Goal: Task Accomplishment & Management: Manage account settings

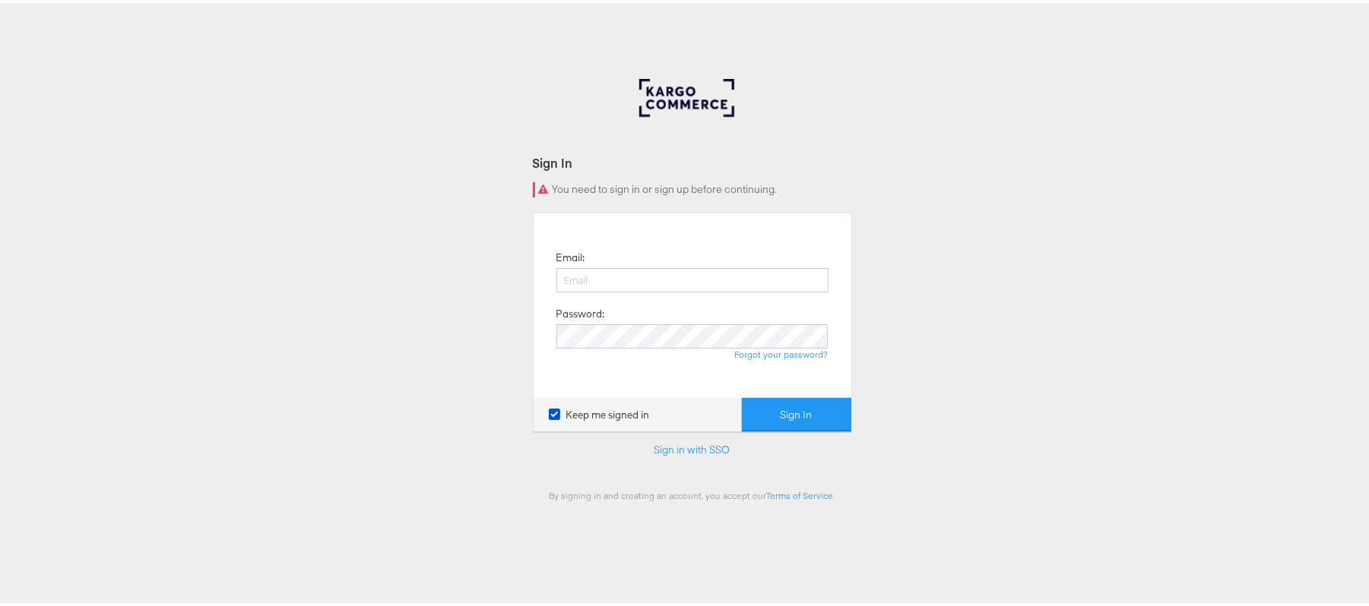
click at [690, 287] on input "email" at bounding box center [692, 277] width 272 height 24
type input "sudheer.bheemunipalli@kargo.com"
click at [742, 395] on button "Sign In" at bounding box center [796, 412] width 109 height 34
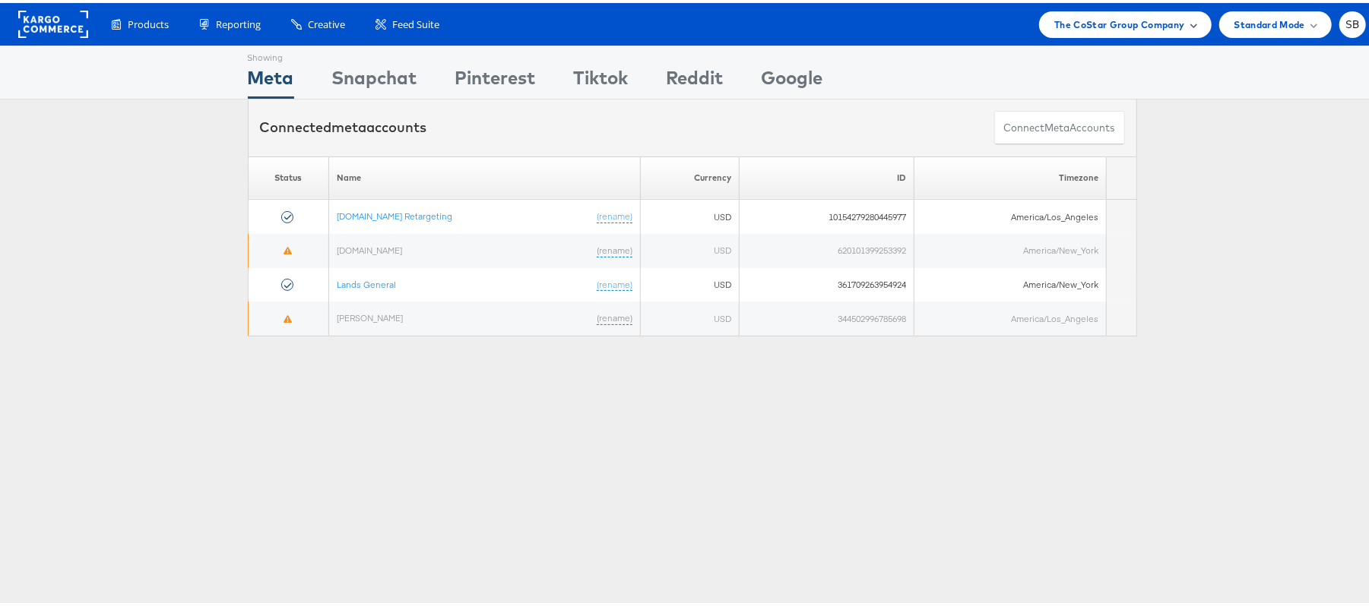
click at [1099, 22] on span "The CoStar Group Company" at bounding box center [1119, 22] width 130 height 16
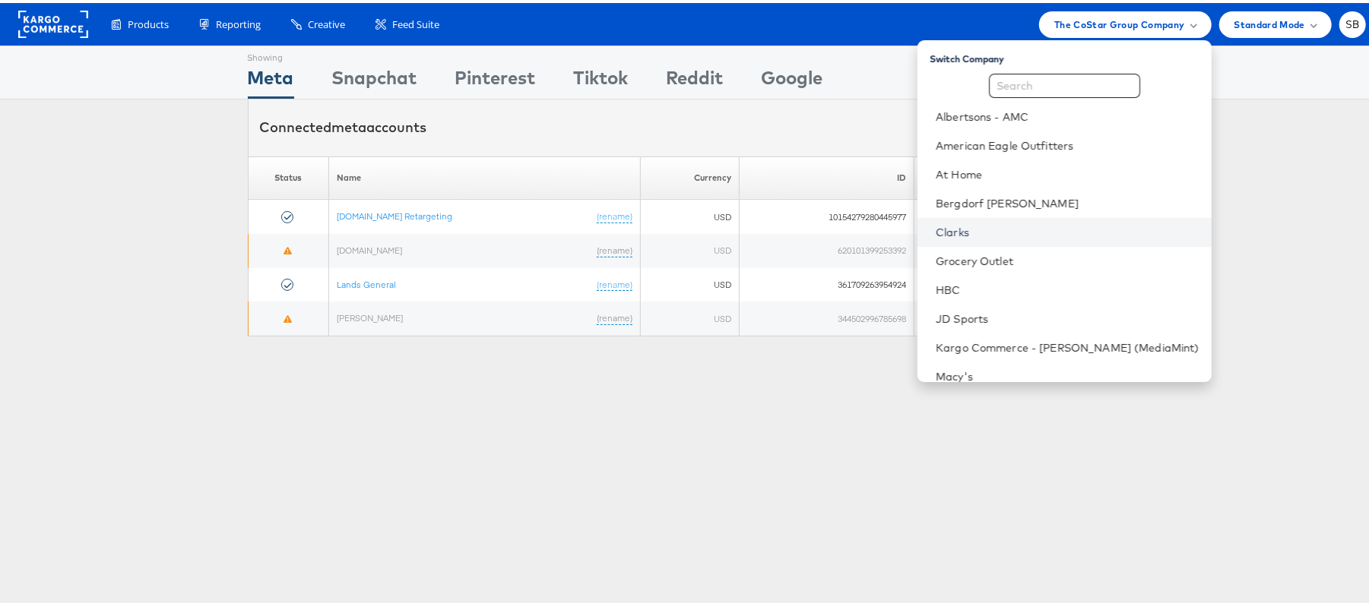
click at [994, 222] on link "Clarks" at bounding box center [1068, 229] width 264 height 15
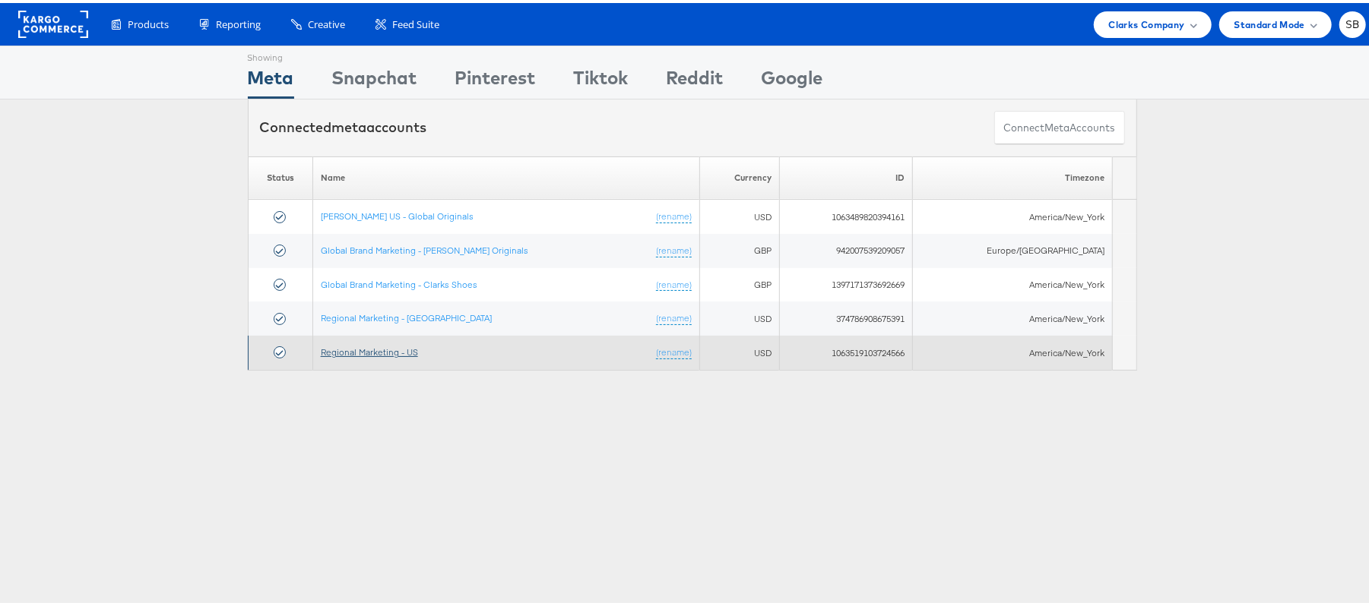
click at [385, 353] on link "Regional Marketing - US" at bounding box center [369, 349] width 97 height 11
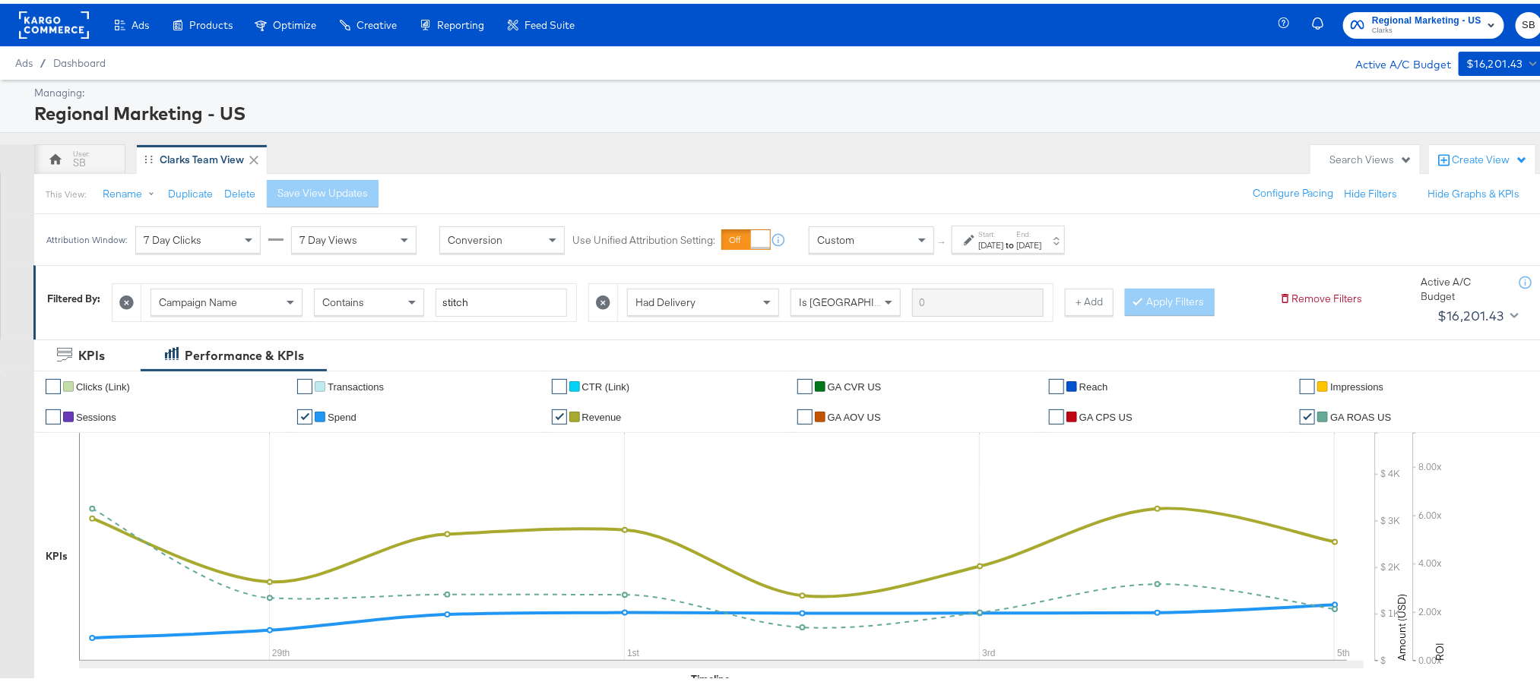
scroll to position [150, 0]
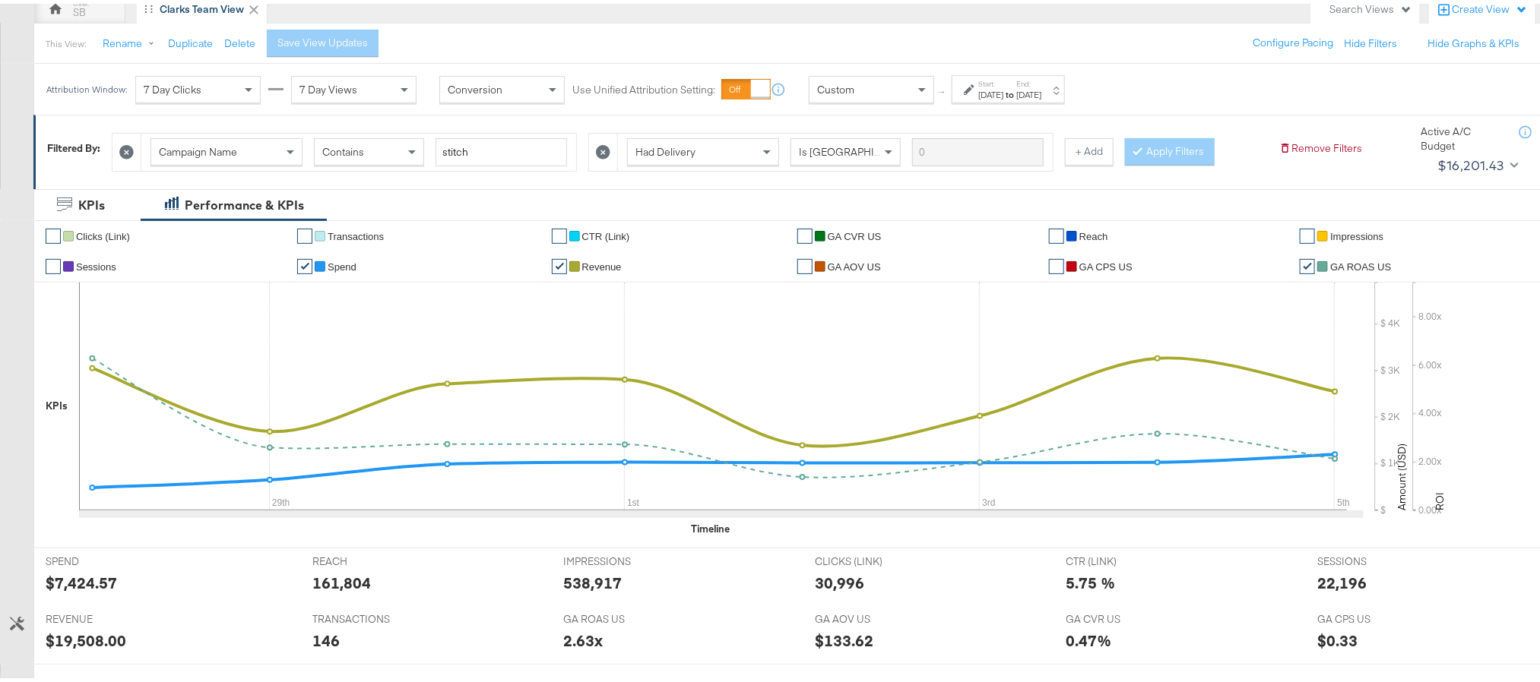
click at [1041, 85] on label "End:" at bounding box center [1028, 80] width 25 height 10
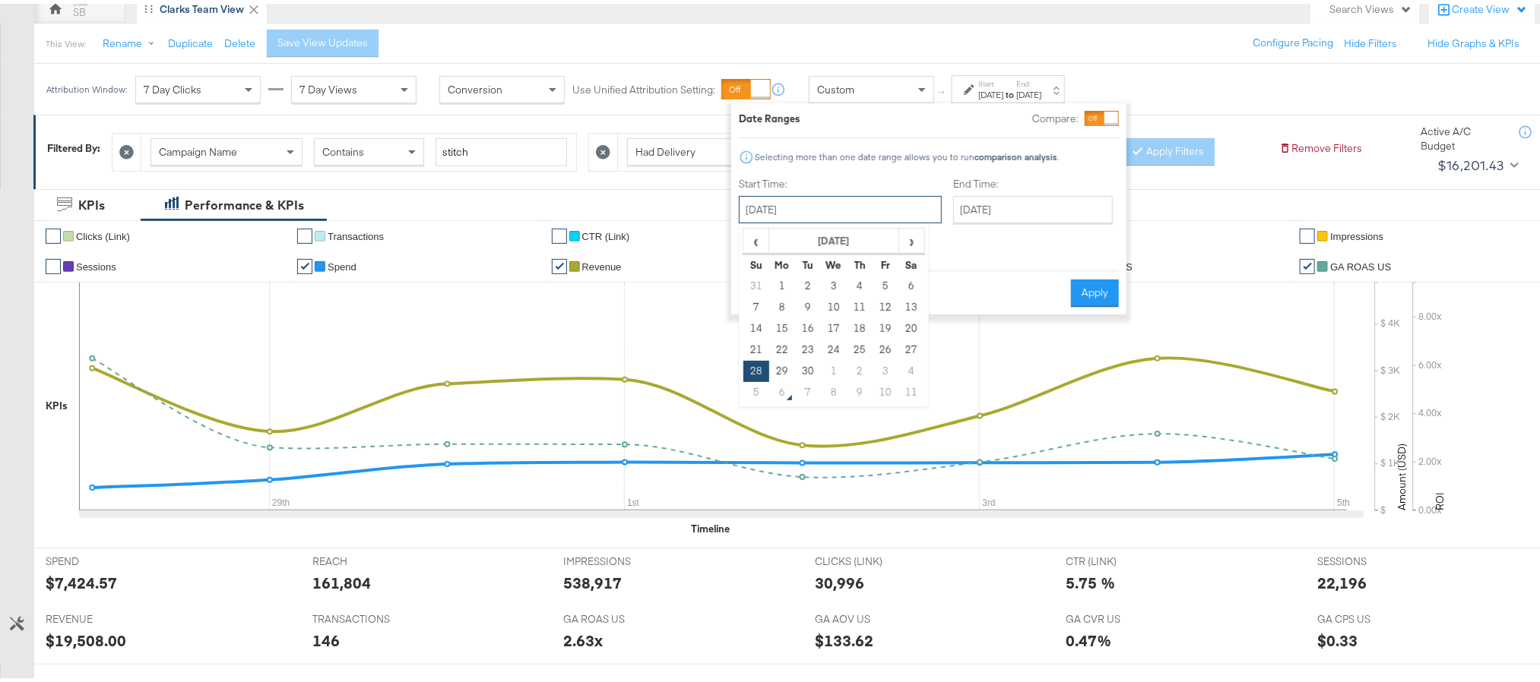
click at [789, 208] on input "September 28th 2025" at bounding box center [840, 205] width 203 height 27
click at [881, 369] on td "3" at bounding box center [885, 367] width 26 height 21
type input "October 3rd 2025"
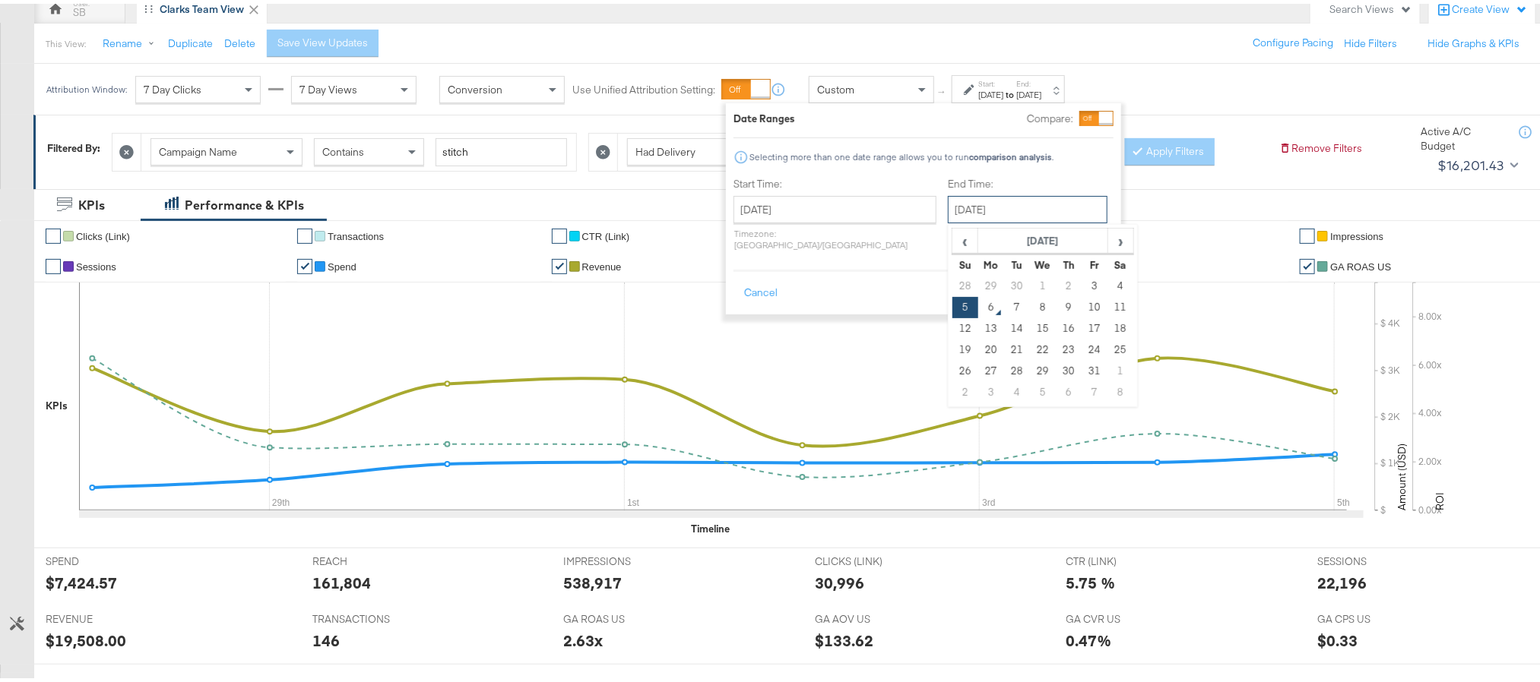
click at [961, 214] on input "October 5th 2025" at bounding box center [1028, 205] width 160 height 27
click at [1081, 286] on td "3" at bounding box center [1094, 282] width 26 height 21
type input "October 3rd 2025"
click at [1097, 278] on button "Apply" at bounding box center [1090, 289] width 48 height 27
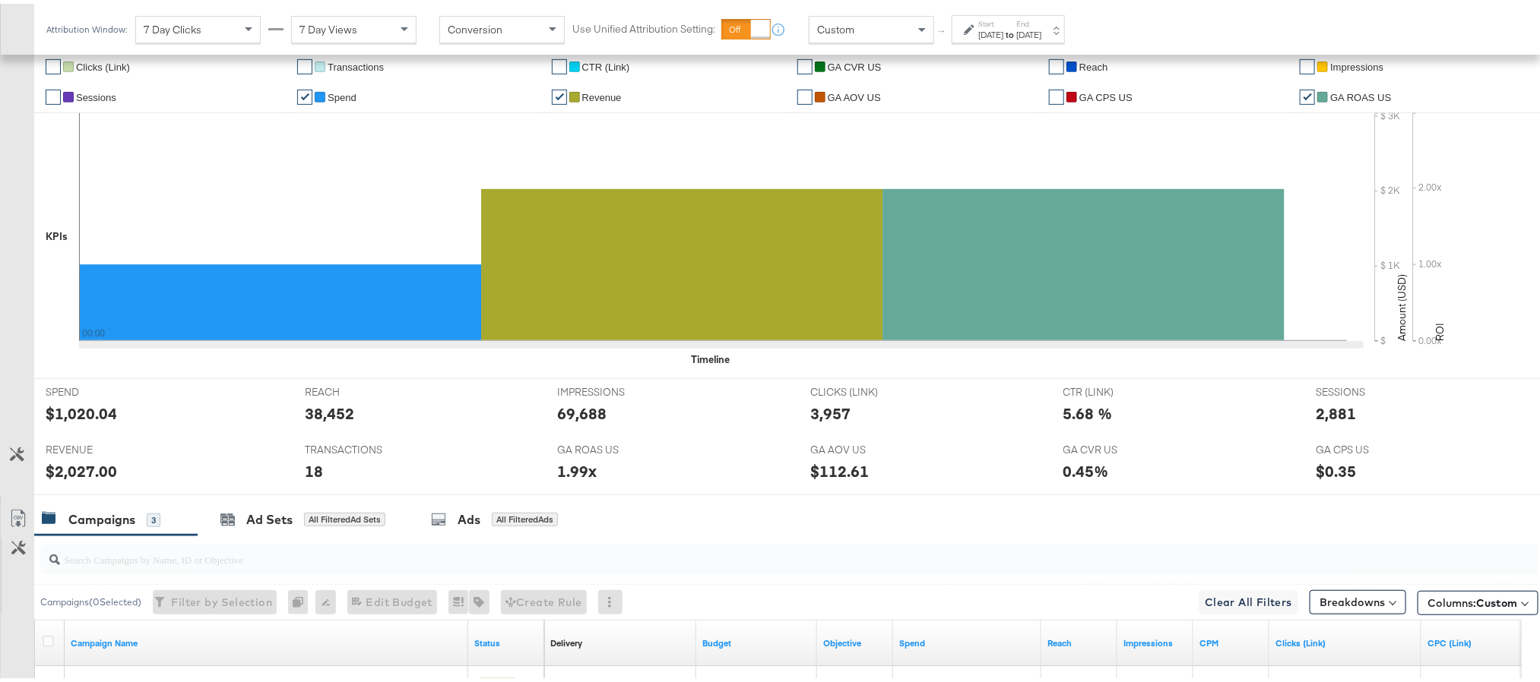
scroll to position [493, 0]
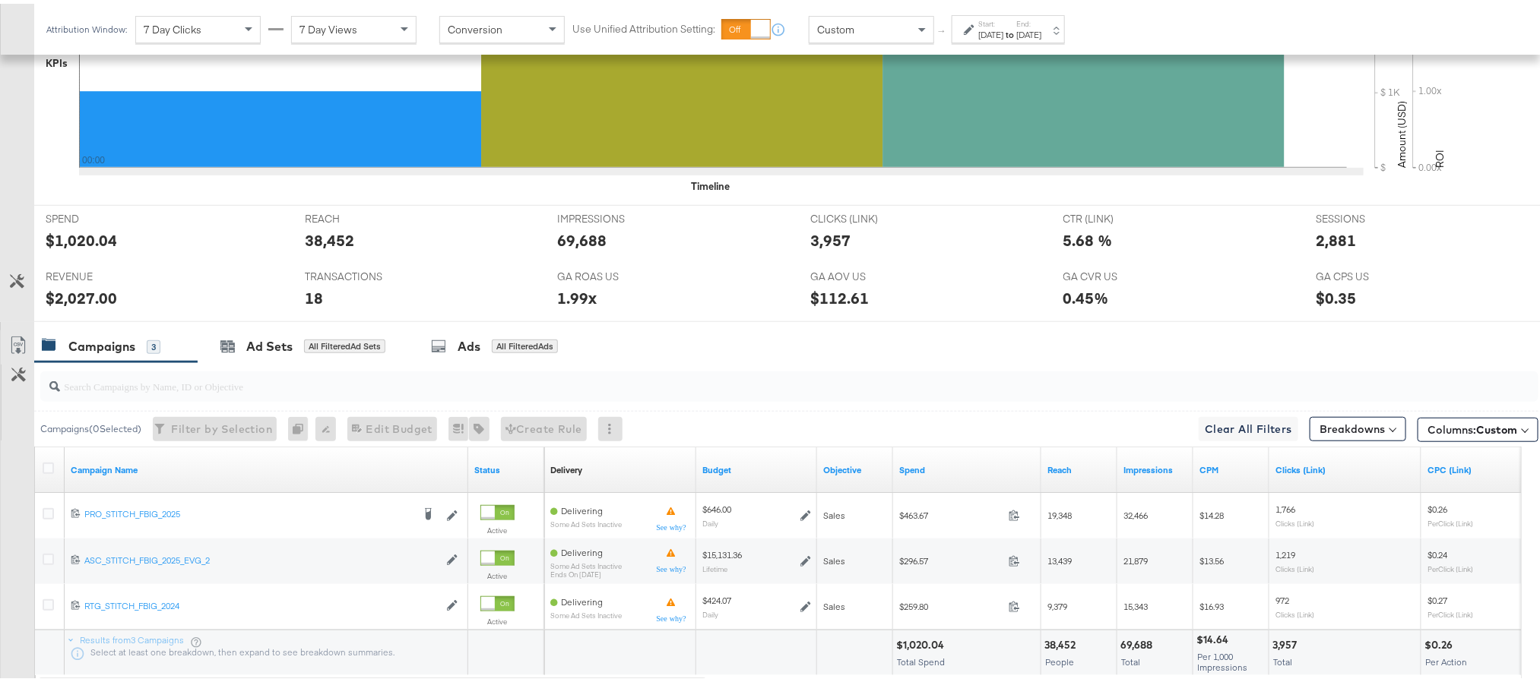
click at [997, 43] on div "Attribution Window: 7 Day Clicks 7 Day Views Conversion Use Unified Attribution…" at bounding box center [559, 25] width 1050 height 51
click at [1003, 30] on div "Oct 3rd 2025" at bounding box center [990, 31] width 25 height 12
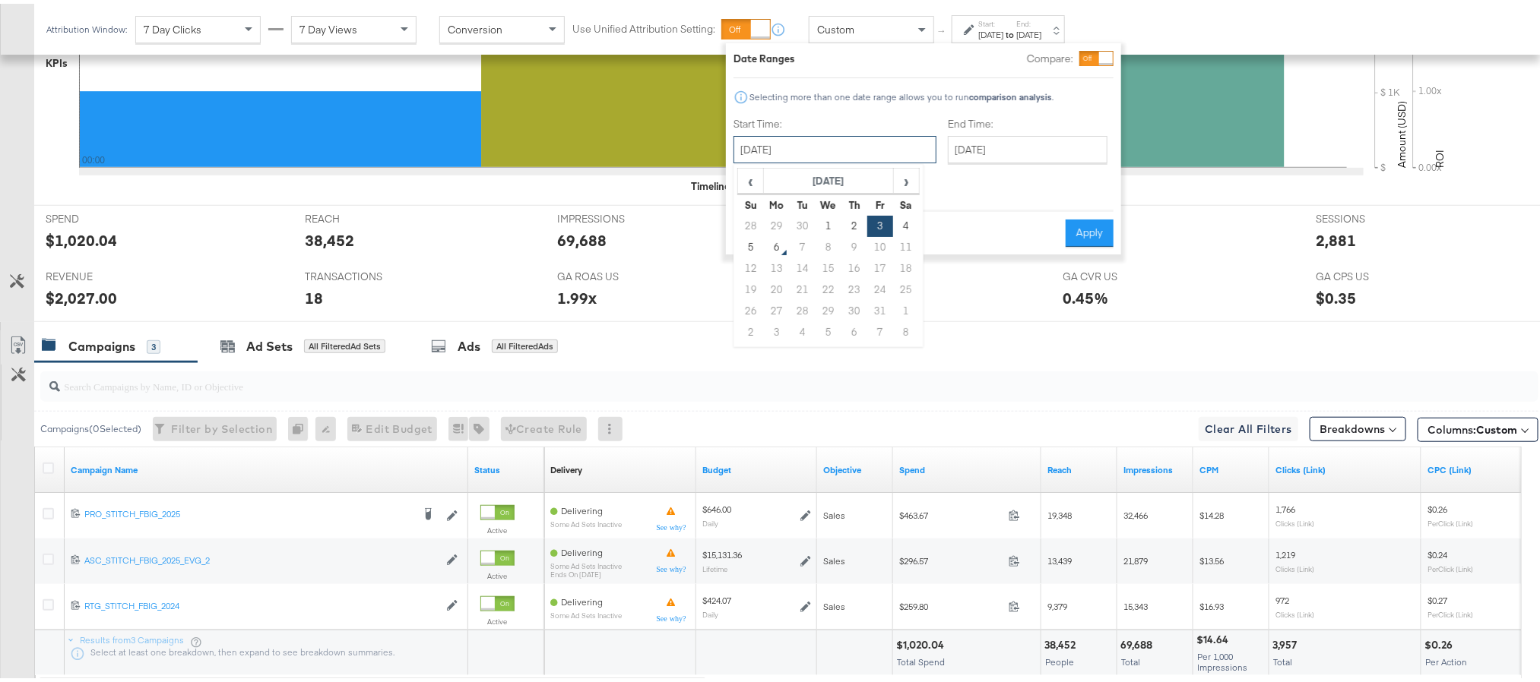
click at [866, 144] on input "October 3rd 2025" at bounding box center [834, 145] width 203 height 27
click at [895, 215] on td "4" at bounding box center [906, 222] width 26 height 21
type input "October 4th 2025"
click at [1094, 217] on button "Apply" at bounding box center [1089, 229] width 48 height 27
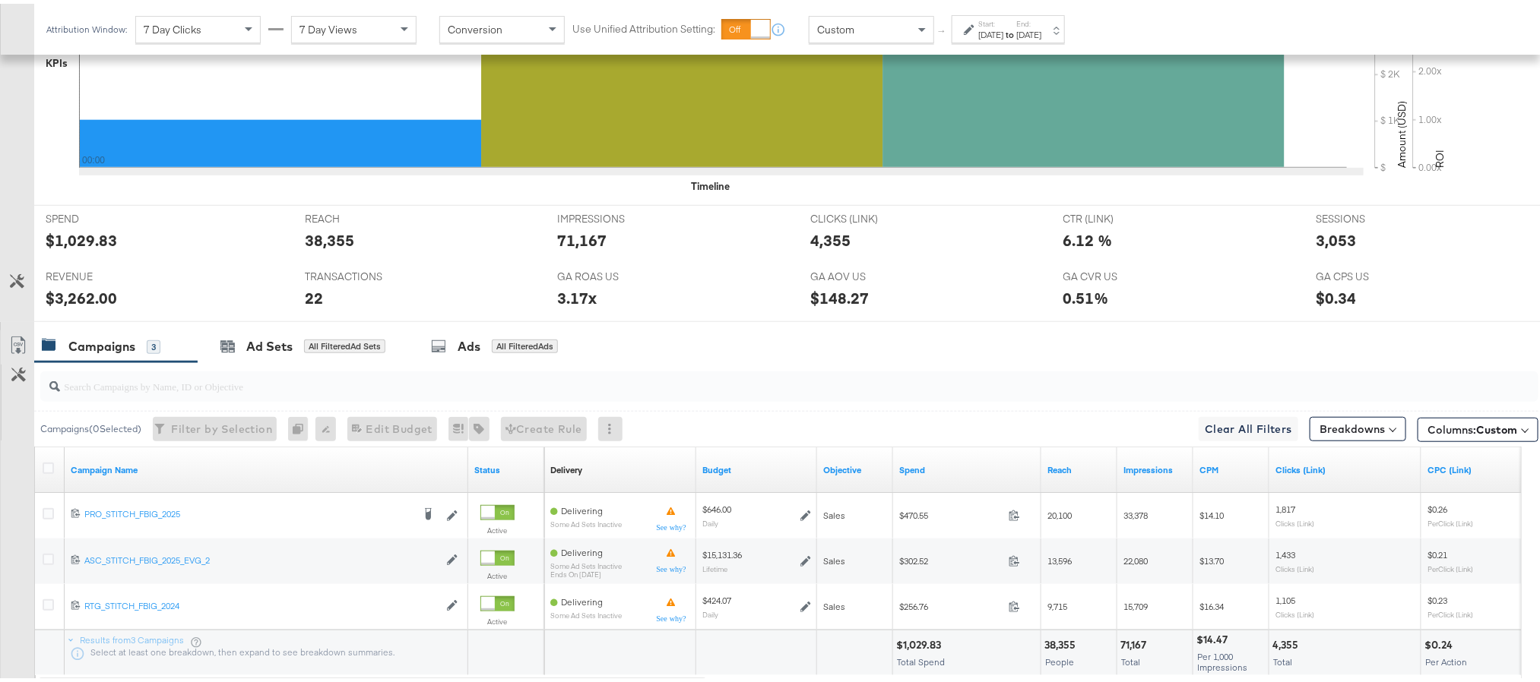
click at [1029, 23] on div "Start: Oct 4th 2025 to End: Oct 4th 2025" at bounding box center [1009, 26] width 63 height 22
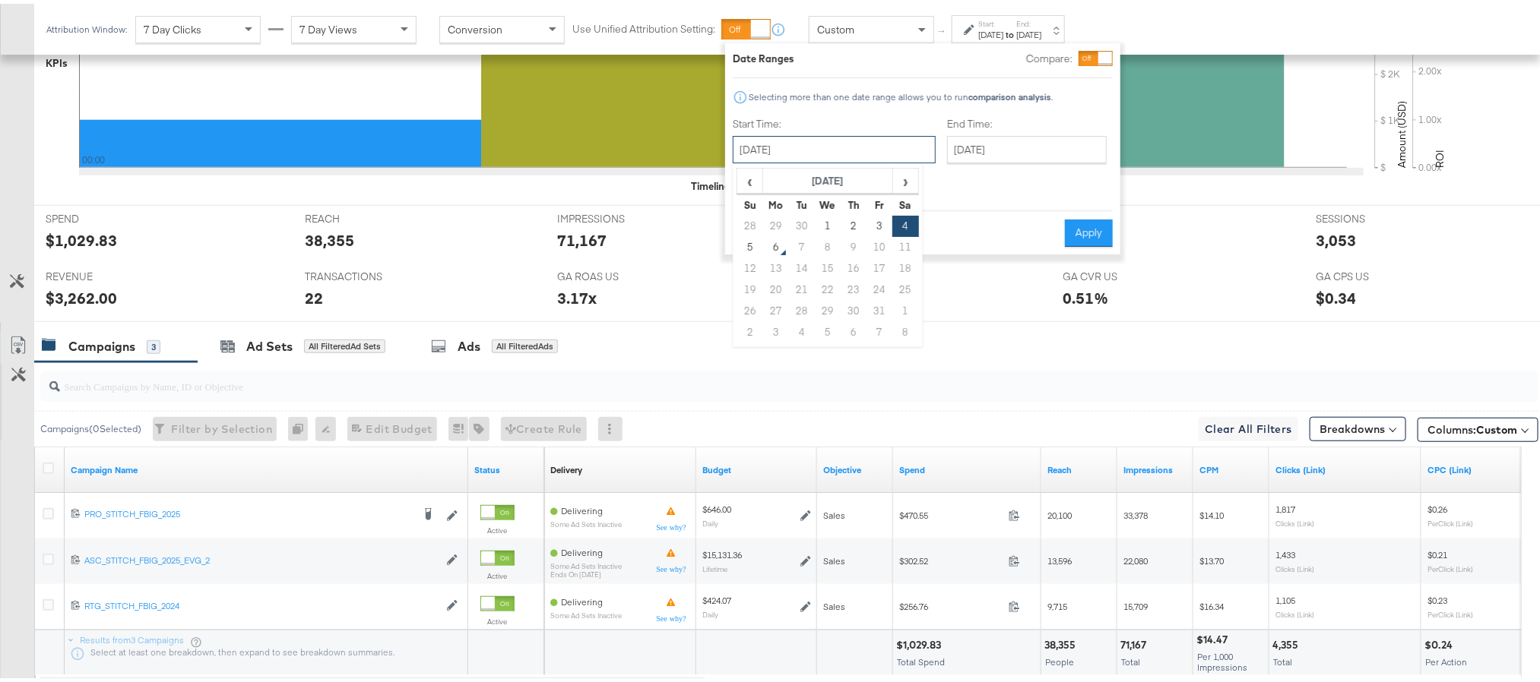
click at [801, 146] on input "October 4th 2025" at bounding box center [834, 145] width 203 height 27
click at [751, 247] on td "5" at bounding box center [750, 243] width 26 height 21
type input "October 5th 2025"
click at [1092, 216] on button "Apply" at bounding box center [1089, 229] width 48 height 27
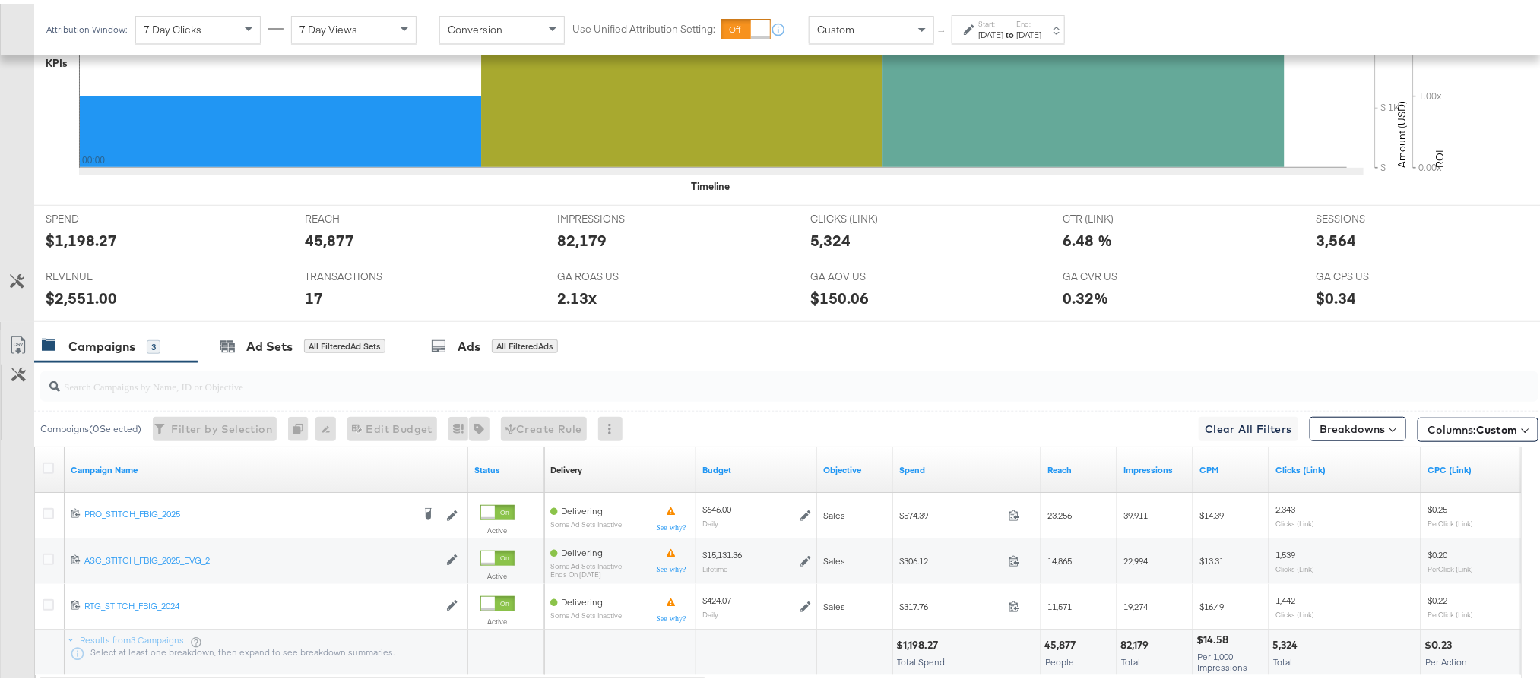
click at [90, 239] on div "$1,198.27" at bounding box center [81, 237] width 71 height 22
copy div "1,198.27"
click at [580, 235] on div "82,179" at bounding box center [581, 237] width 49 height 22
copy div "82,179"
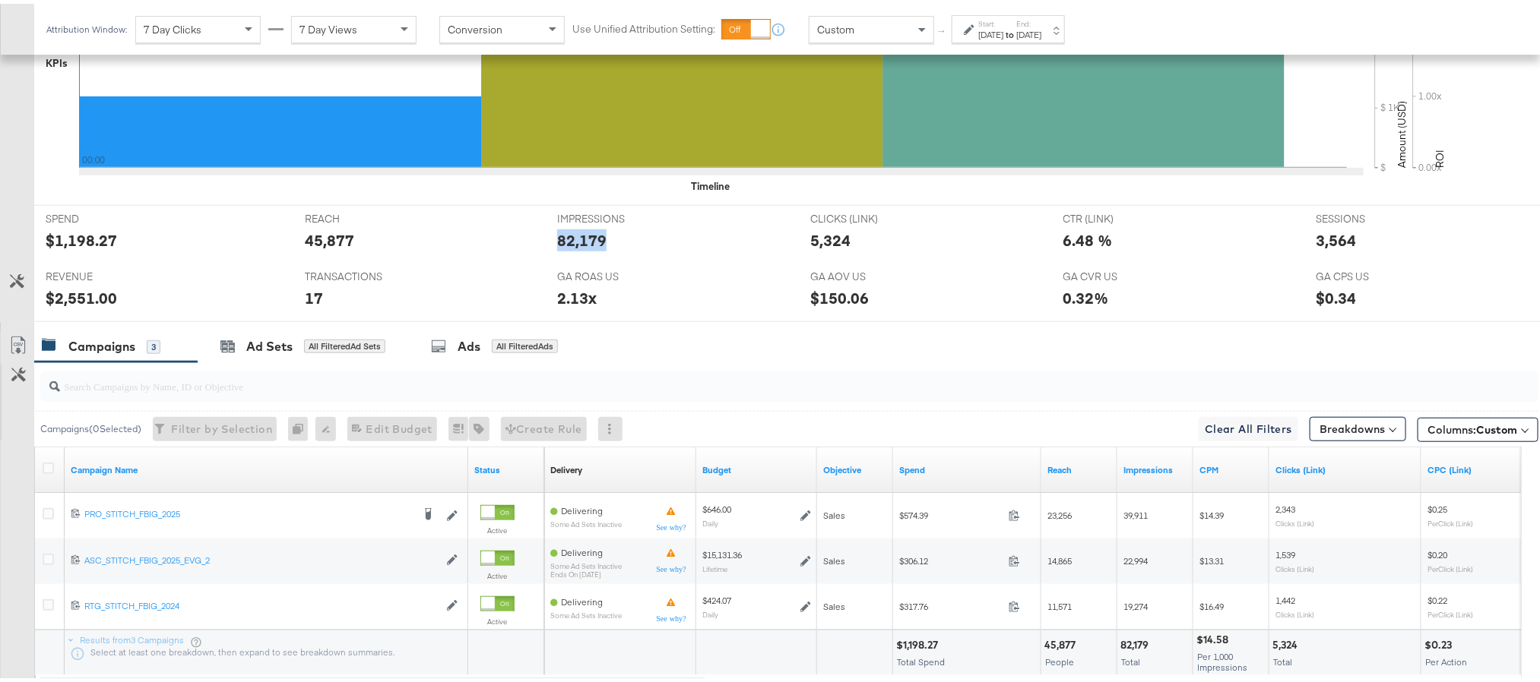
click at [580, 235] on div "82,179" at bounding box center [581, 237] width 49 height 22
click at [1316, 237] on div "3,564" at bounding box center [1336, 237] width 40 height 22
copy div "3,564"
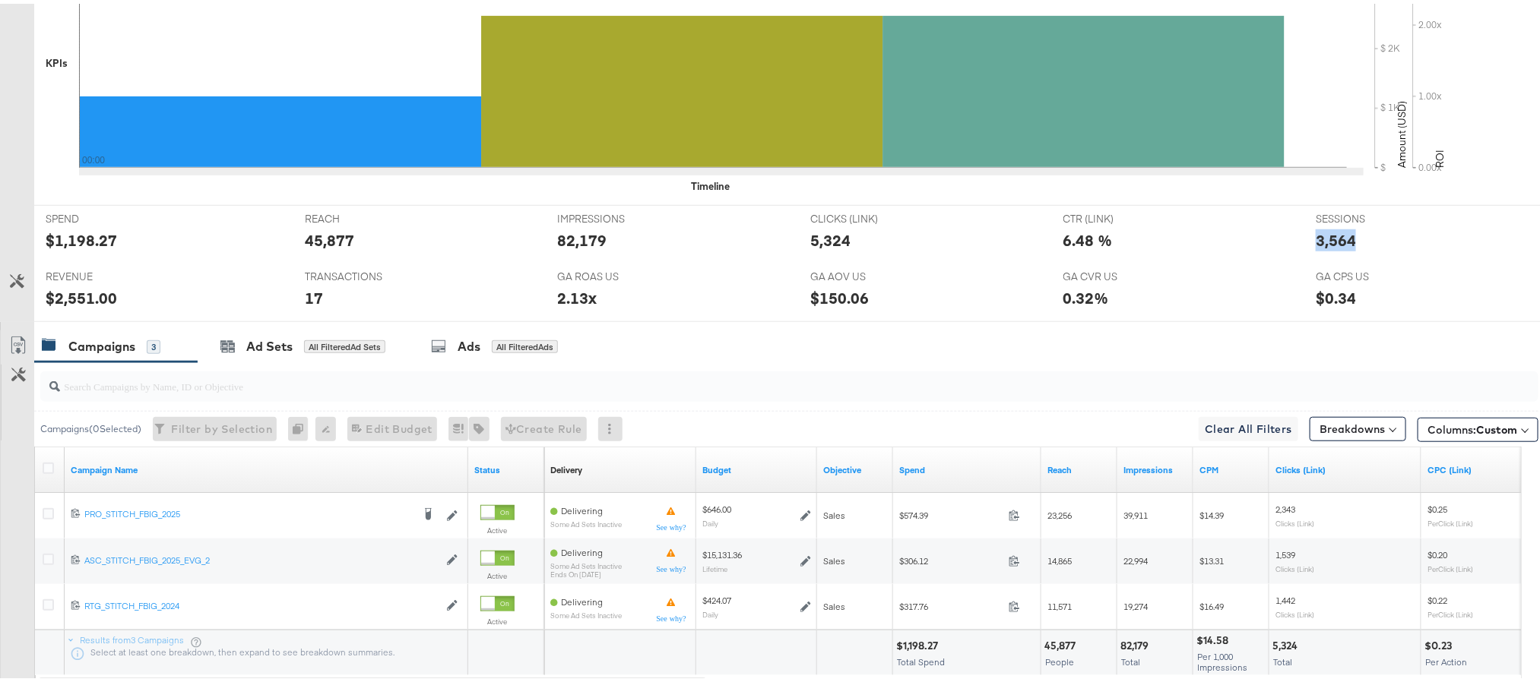
scroll to position [0, 0]
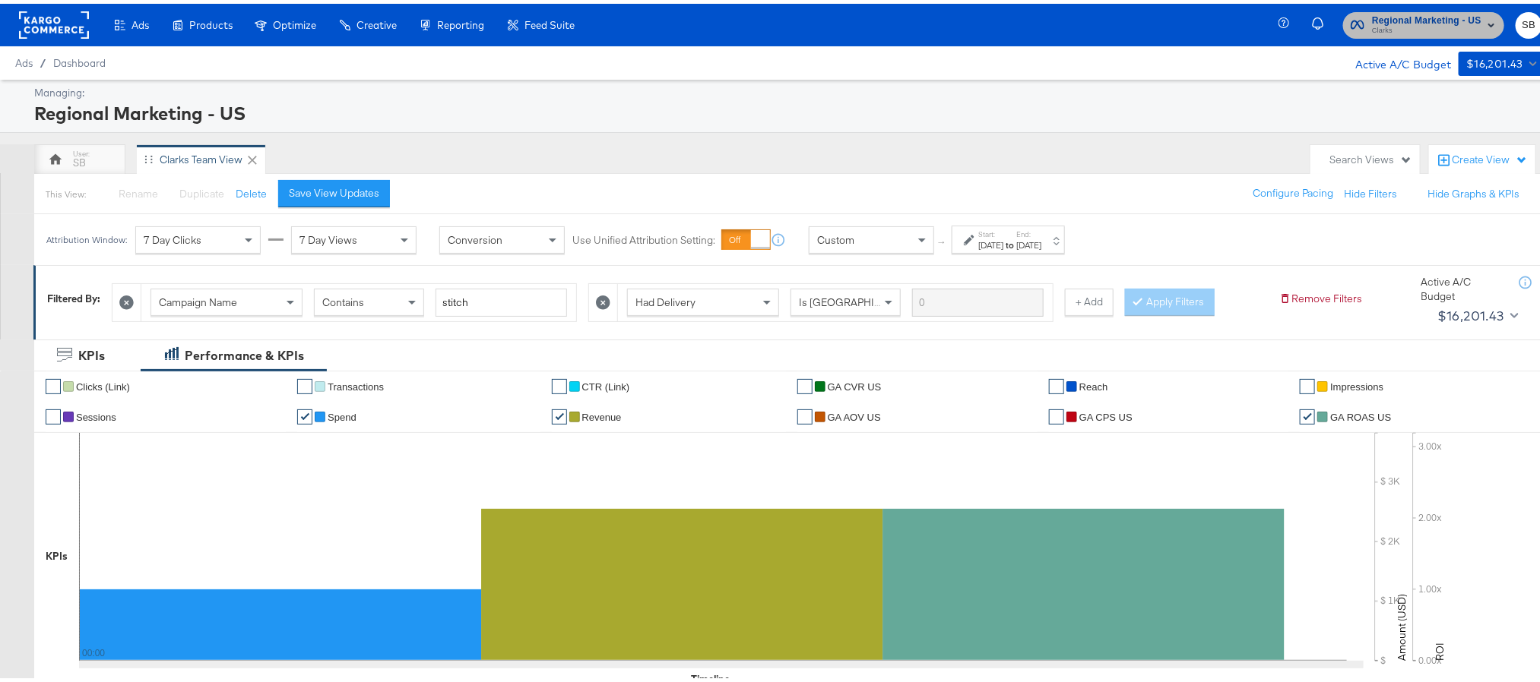
click at [1373, 14] on span "Regional Marketing - US" at bounding box center [1426, 17] width 109 height 16
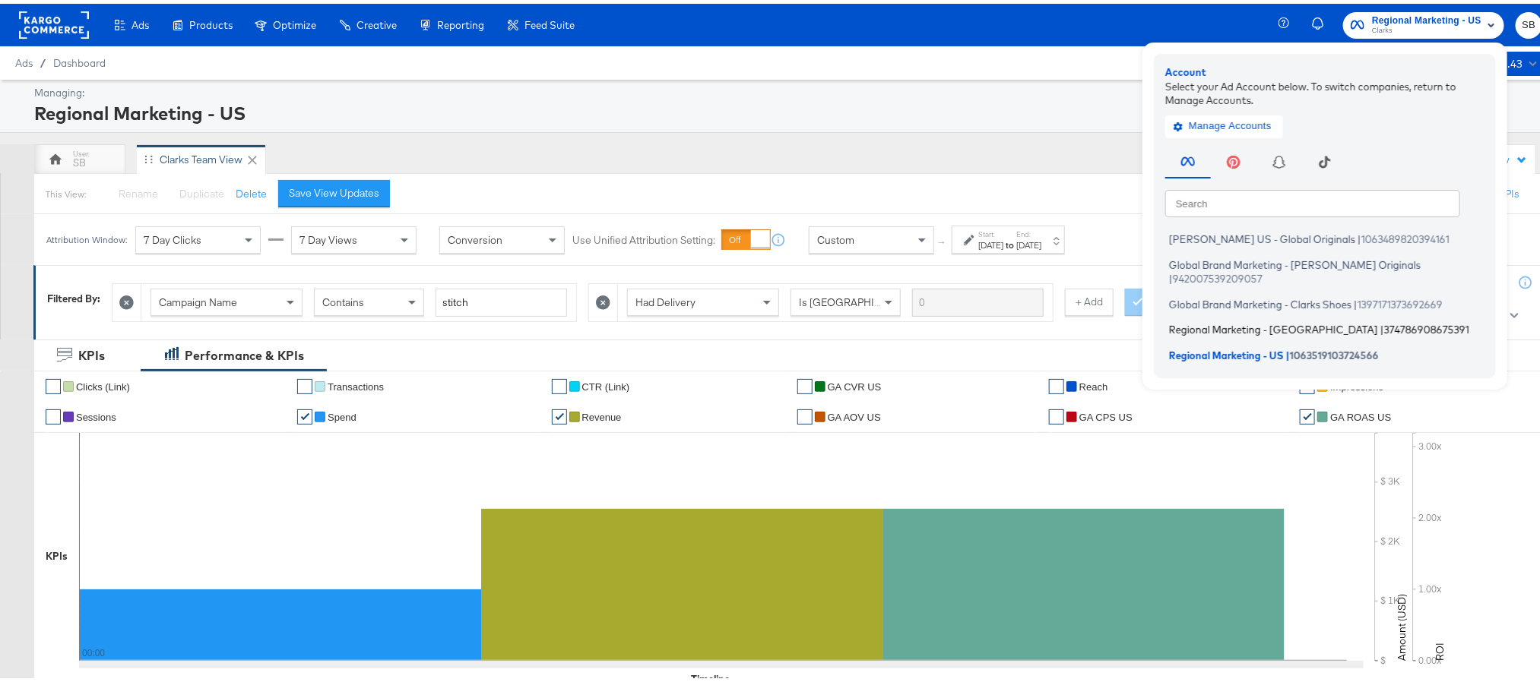
click at [1218, 320] on span "Regional Marketing - CA" at bounding box center [1273, 326] width 209 height 12
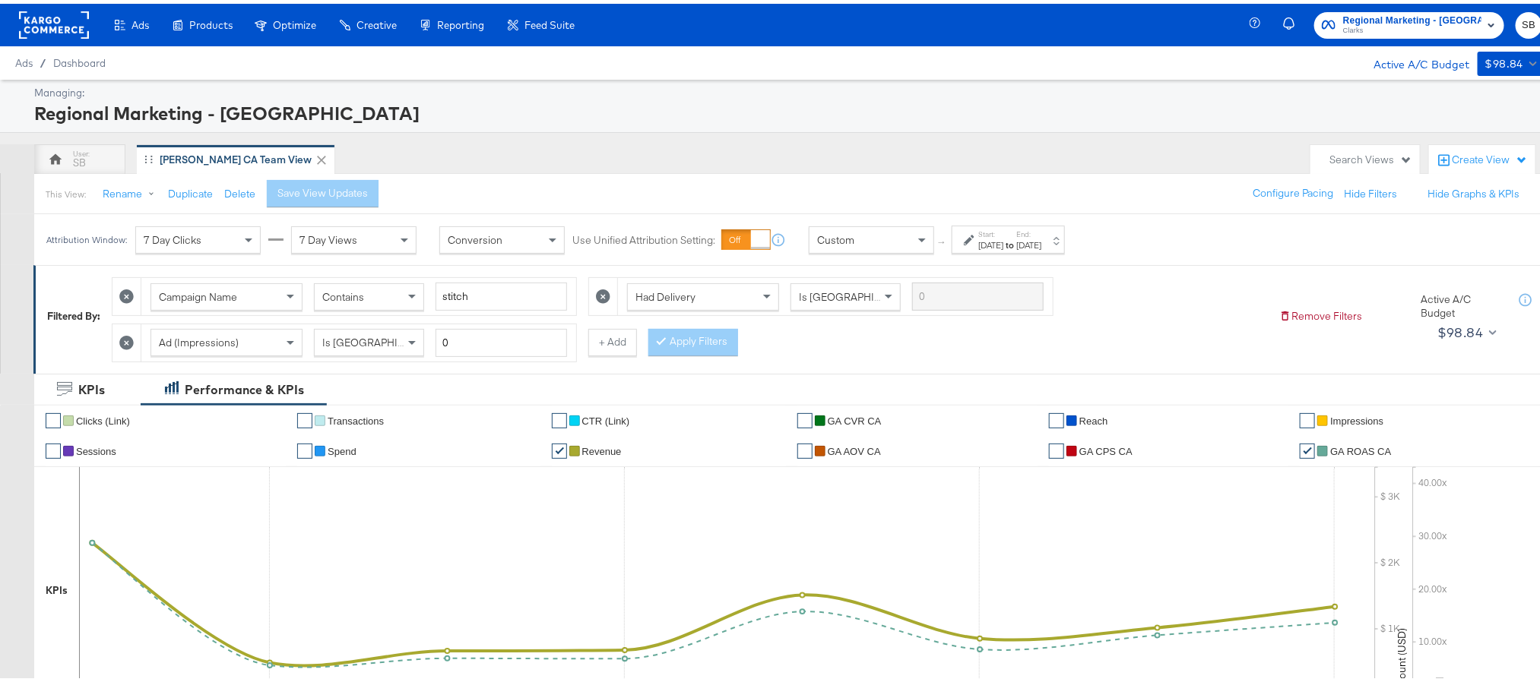
click at [1016, 244] on strong "to" at bounding box center [1009, 241] width 13 height 11
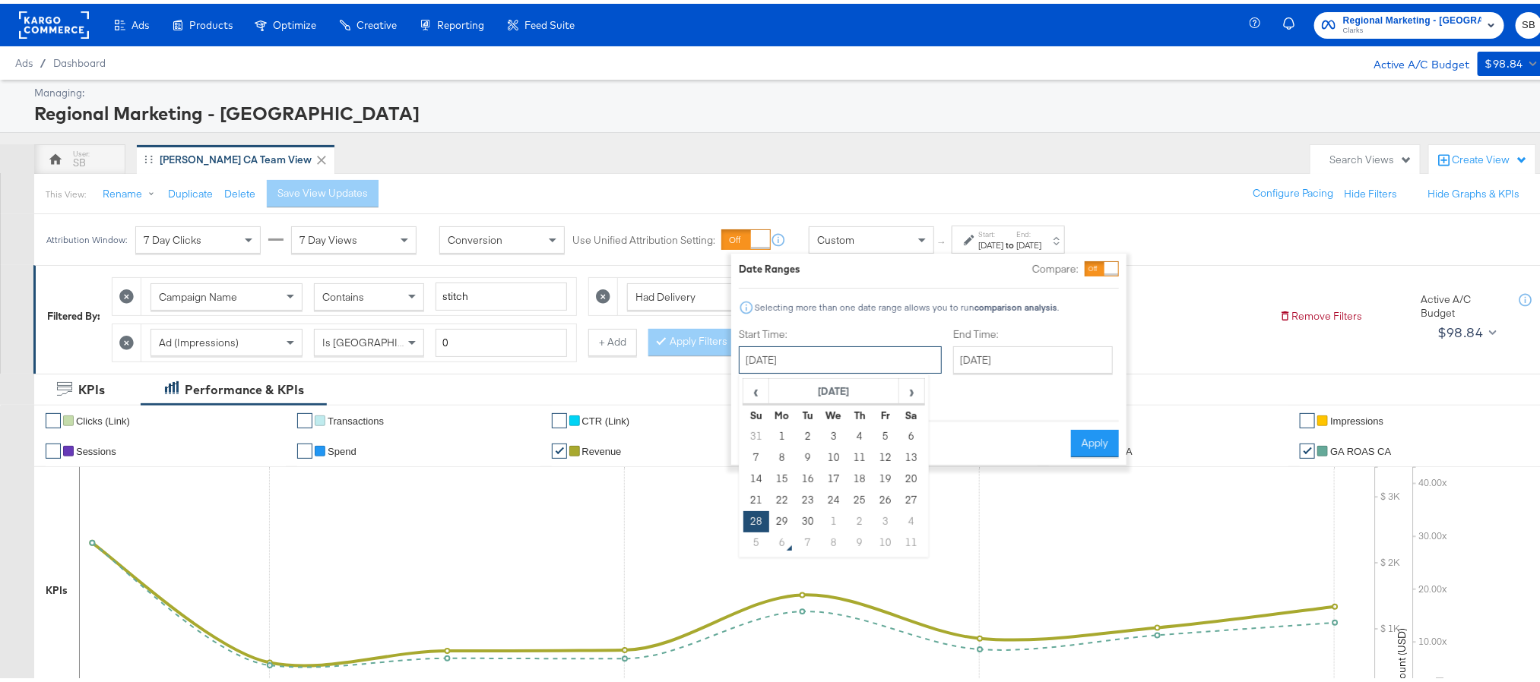
click at [880, 352] on input "September 28th 2025" at bounding box center [840, 356] width 203 height 27
click at [872, 518] on td "3" at bounding box center [885, 518] width 26 height 21
type input "October 3rd 2025"
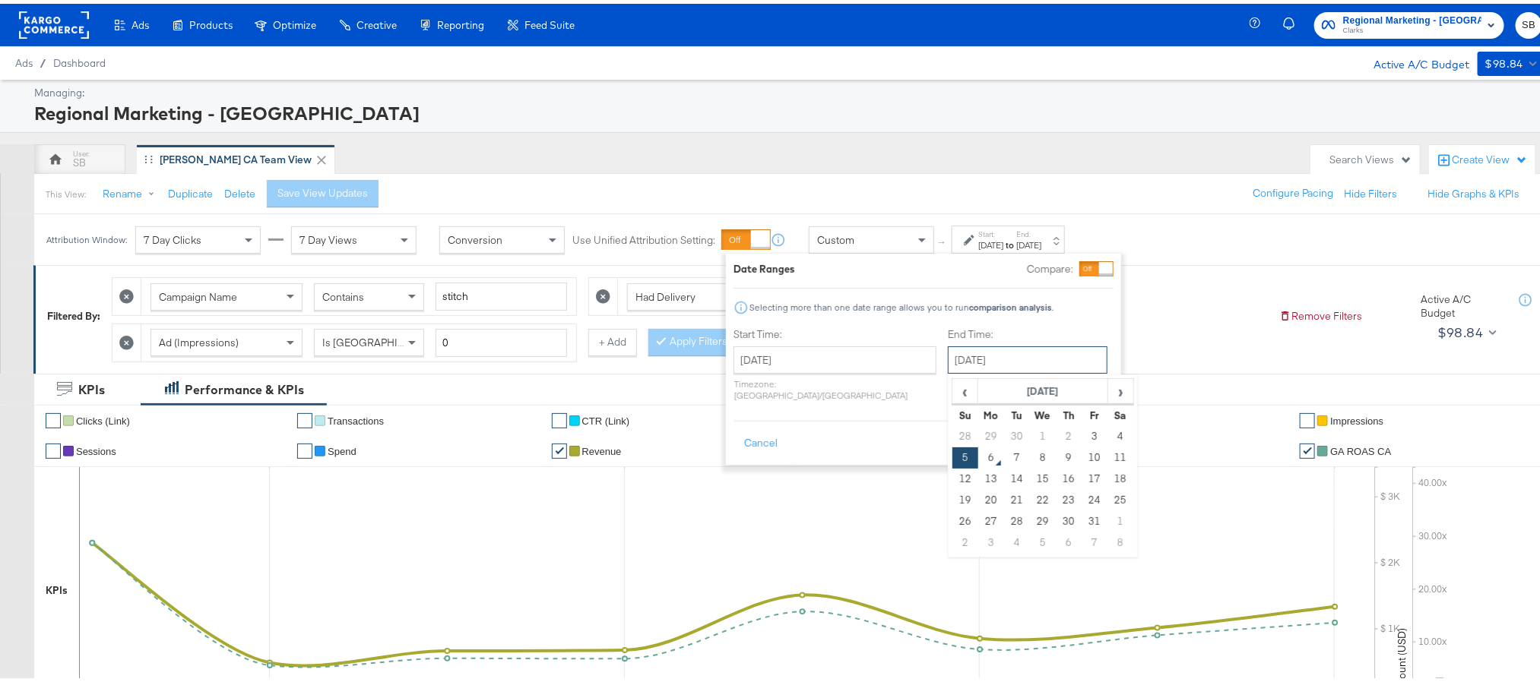
click at [990, 356] on input "October 5th 2025" at bounding box center [1028, 356] width 160 height 27
click at [1081, 439] on td "3" at bounding box center [1094, 433] width 26 height 21
type input "October 3rd 2025"
click at [1090, 426] on button "Apply" at bounding box center [1090, 439] width 48 height 27
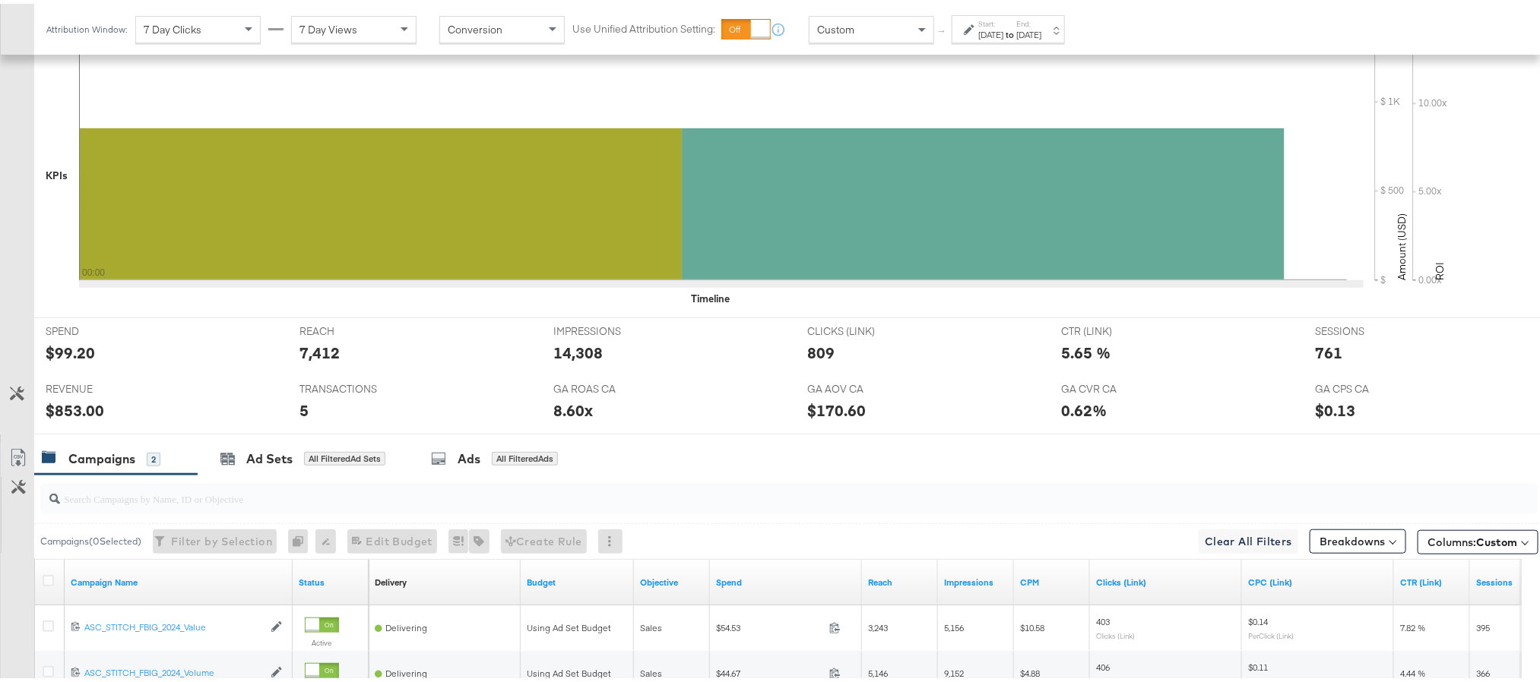
scroll to position [416, 0]
click at [1003, 25] on div "Oct 3rd 2025" at bounding box center [990, 31] width 25 height 12
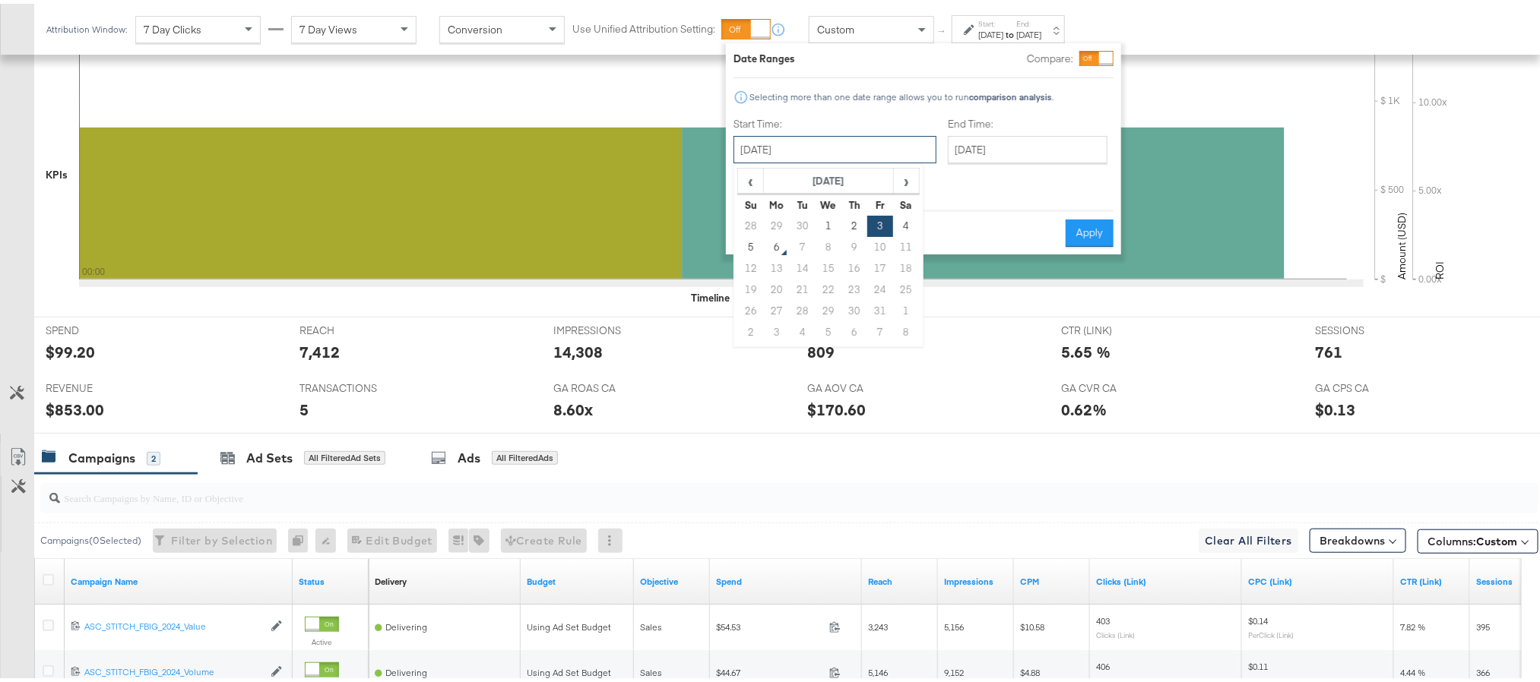
click at [872, 150] on input "October 3rd 2025" at bounding box center [834, 145] width 203 height 27
click at [901, 217] on td "4" at bounding box center [906, 222] width 26 height 21
type input "October 4th 2025"
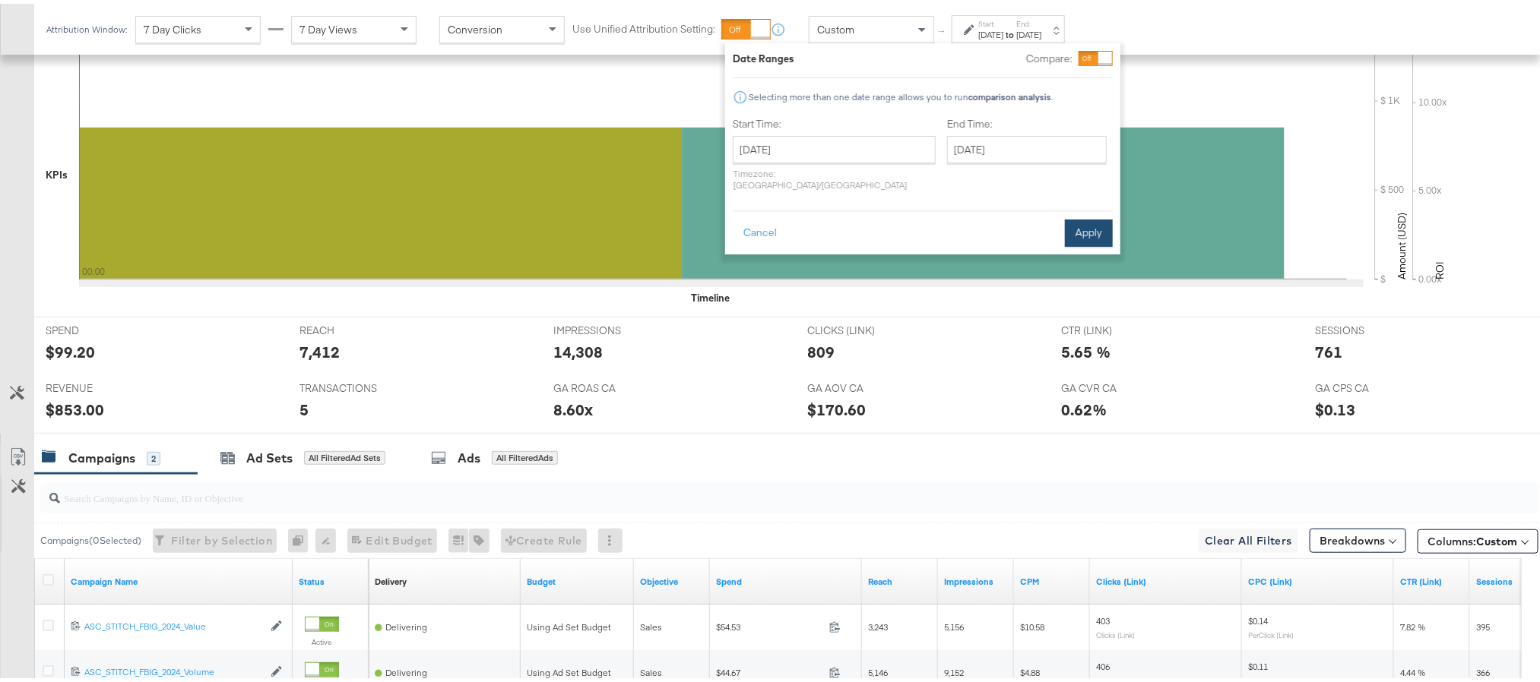
click at [1086, 220] on button "Apply" at bounding box center [1089, 229] width 48 height 27
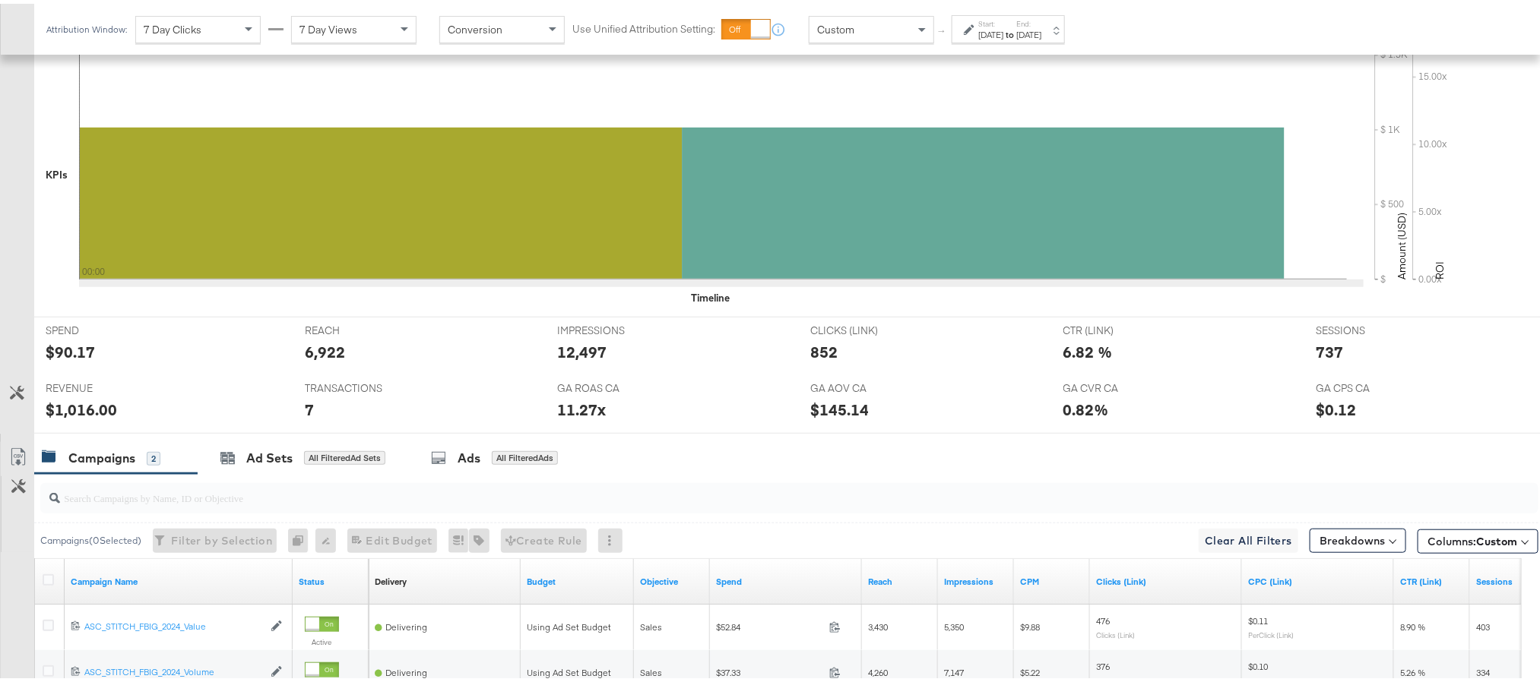
click at [1016, 25] on strong "to" at bounding box center [1009, 30] width 13 height 11
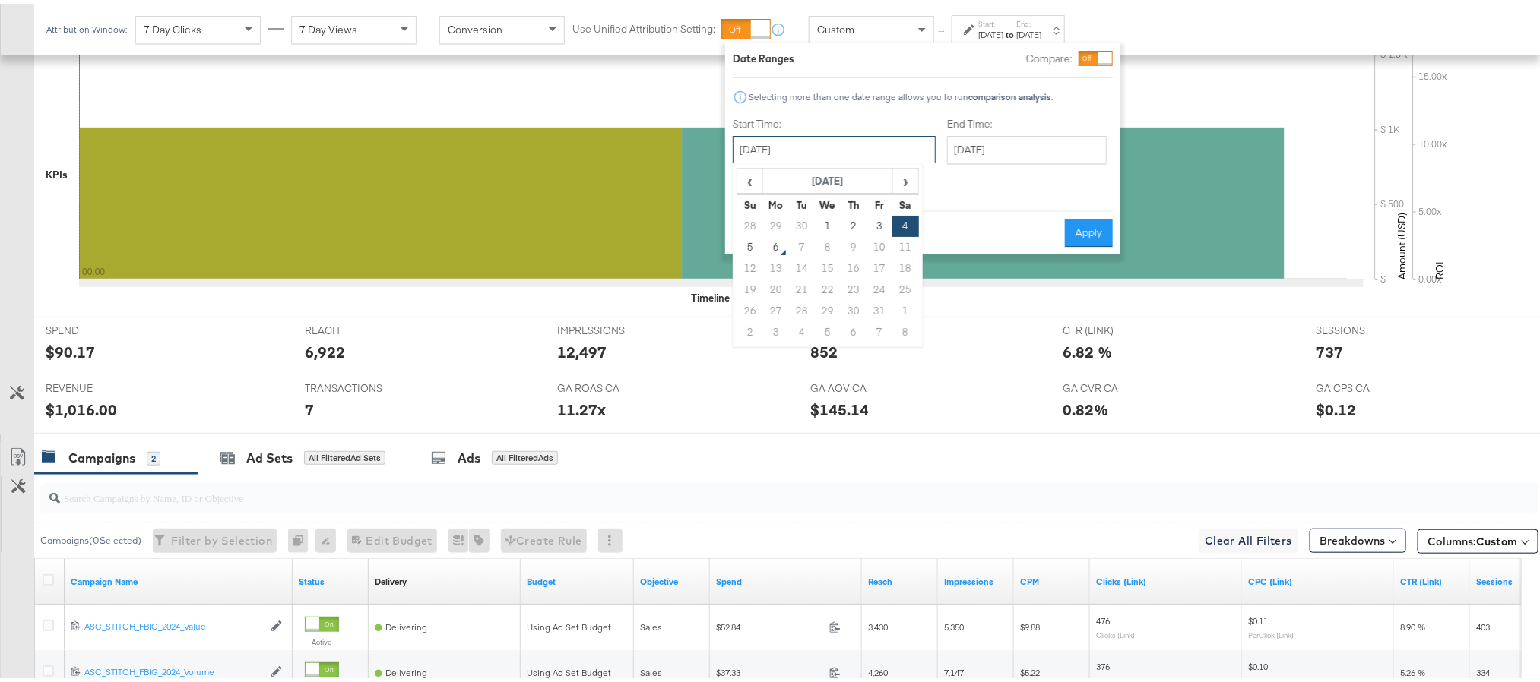
click at [864, 151] on input "October 4th 2025" at bounding box center [834, 145] width 203 height 27
click at [760, 240] on td "5" at bounding box center [750, 243] width 26 height 21
type input "October 5th 2025"
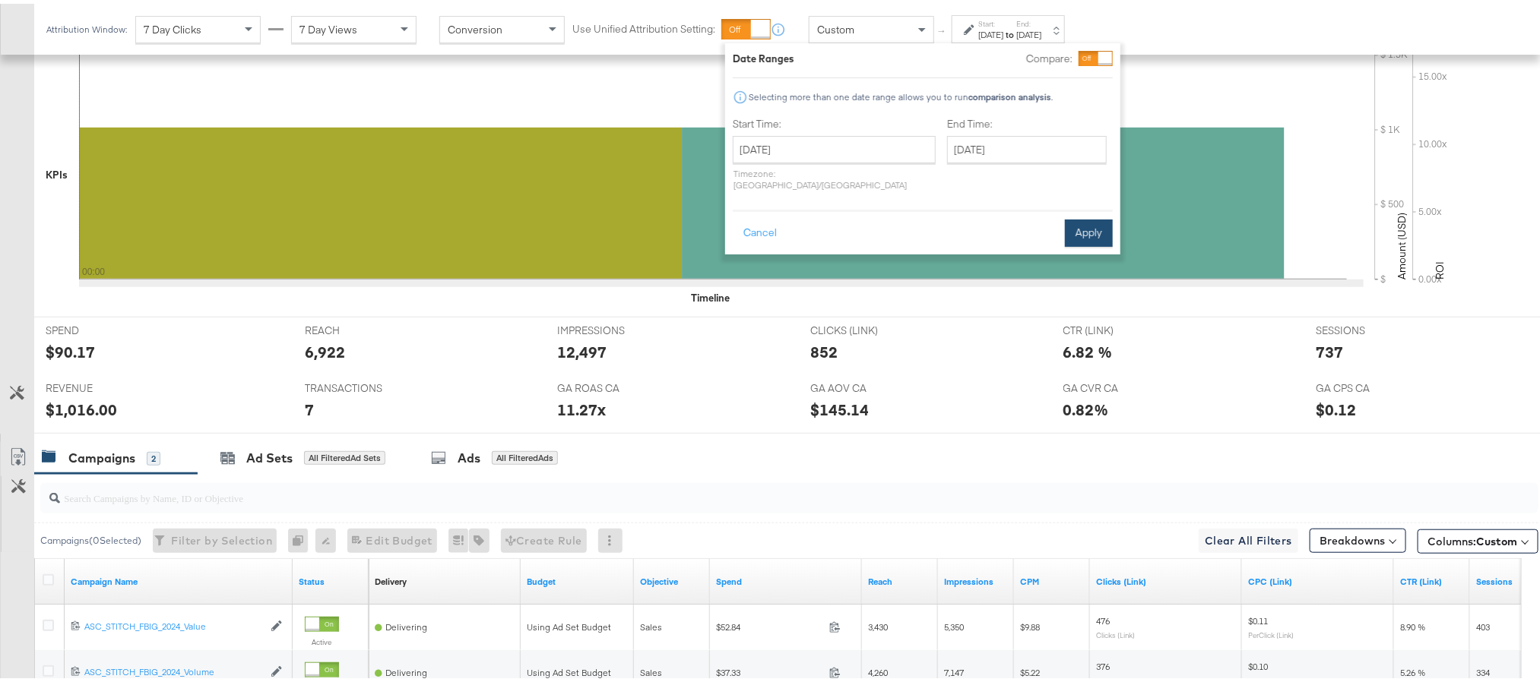
click at [1088, 216] on button "Apply" at bounding box center [1089, 229] width 48 height 27
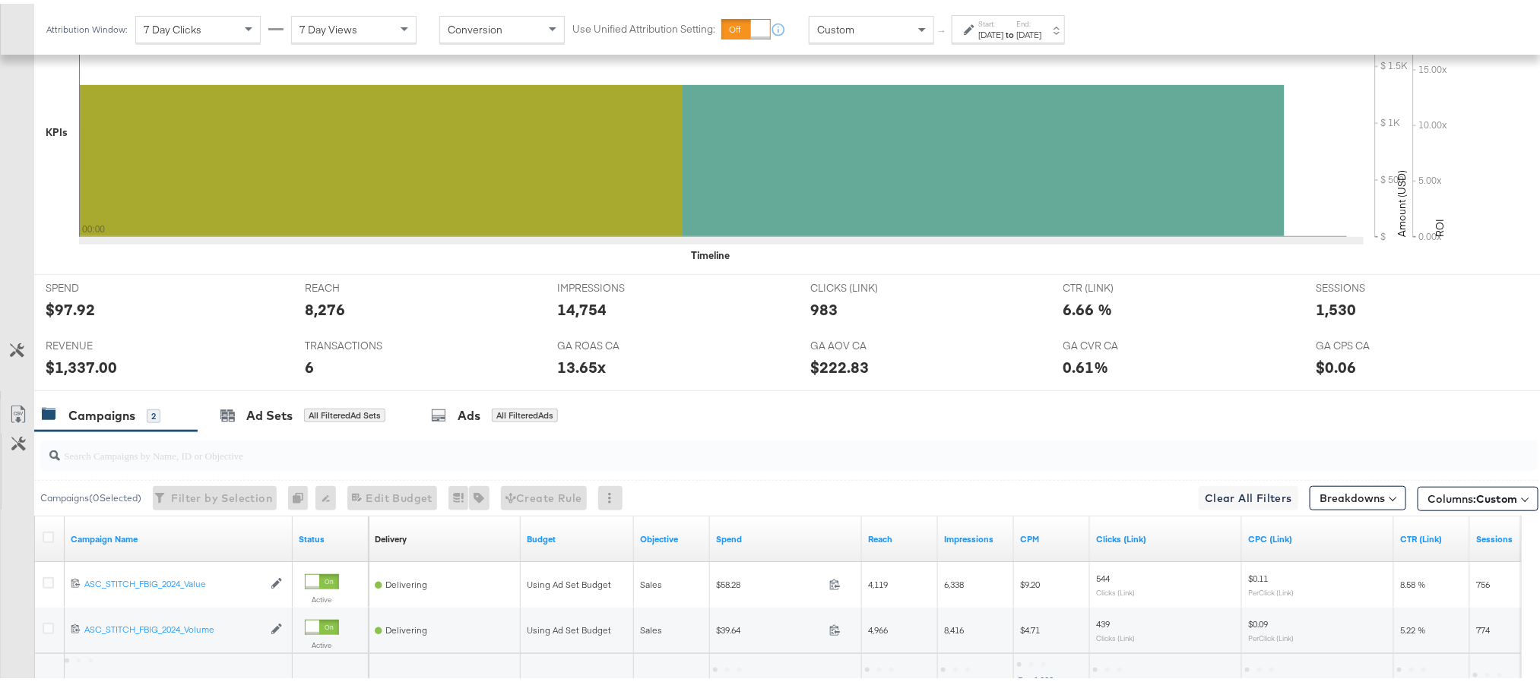
scroll to position [459, 0]
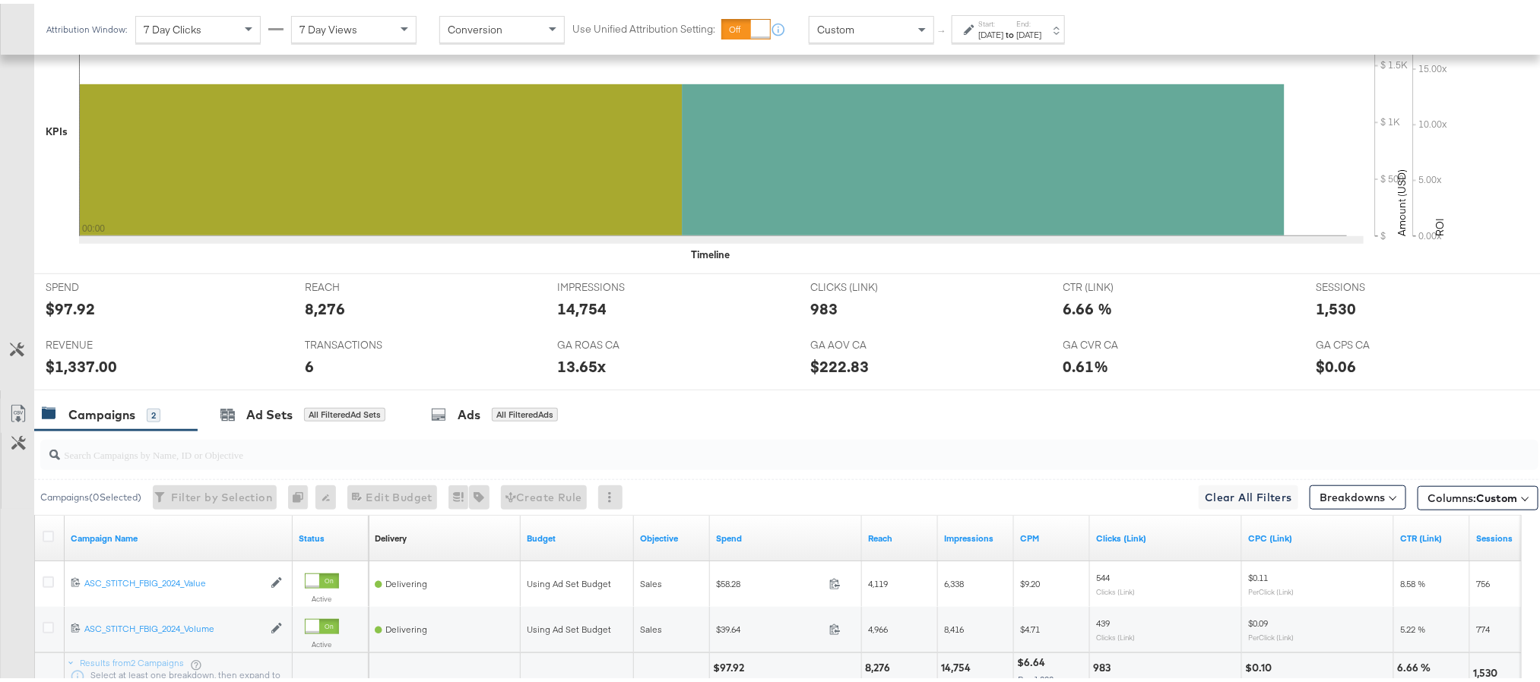
click at [76, 309] on div "$97.92" at bounding box center [70, 305] width 49 height 22
copy div "97.92"
click at [579, 310] on div "14,754" at bounding box center [581, 305] width 49 height 22
copy div "14,754"
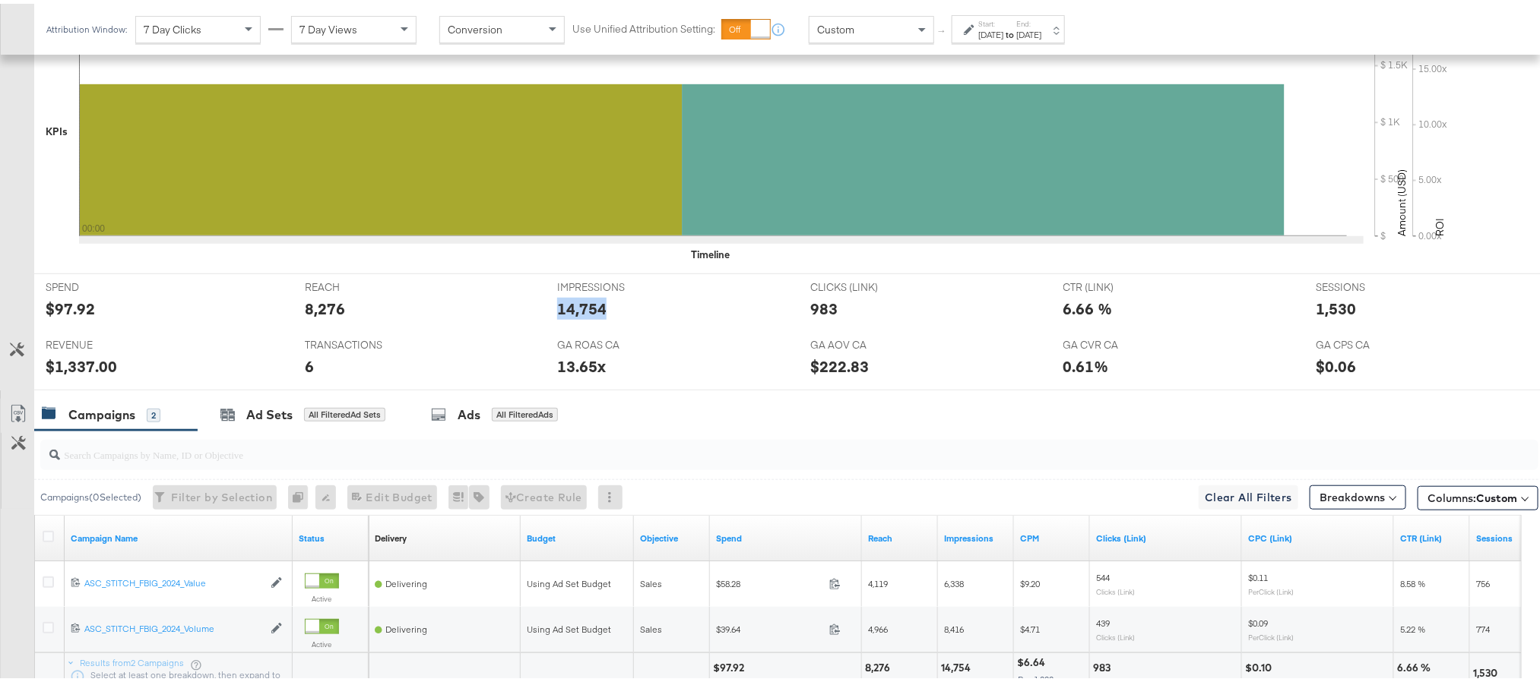
click at [579, 310] on div "14,754" at bounding box center [581, 305] width 49 height 22
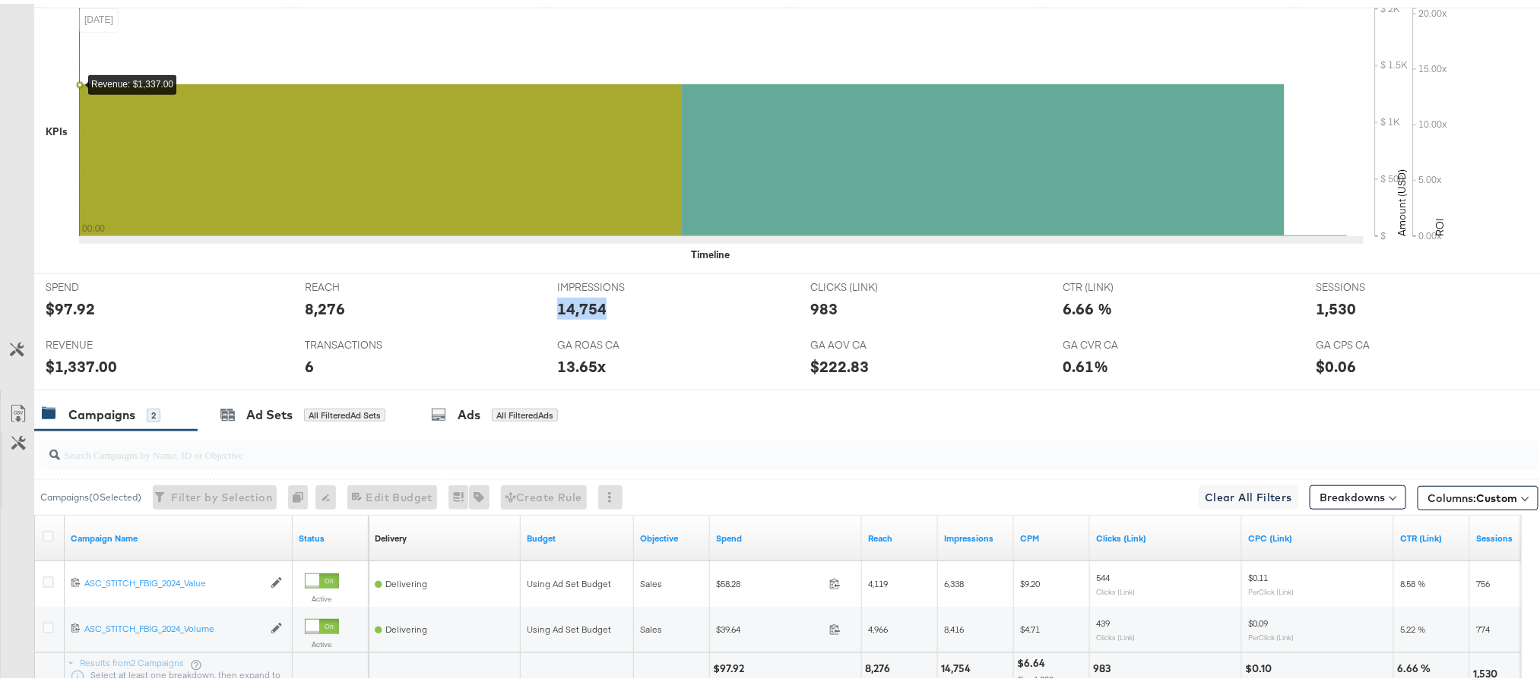
scroll to position [0, 0]
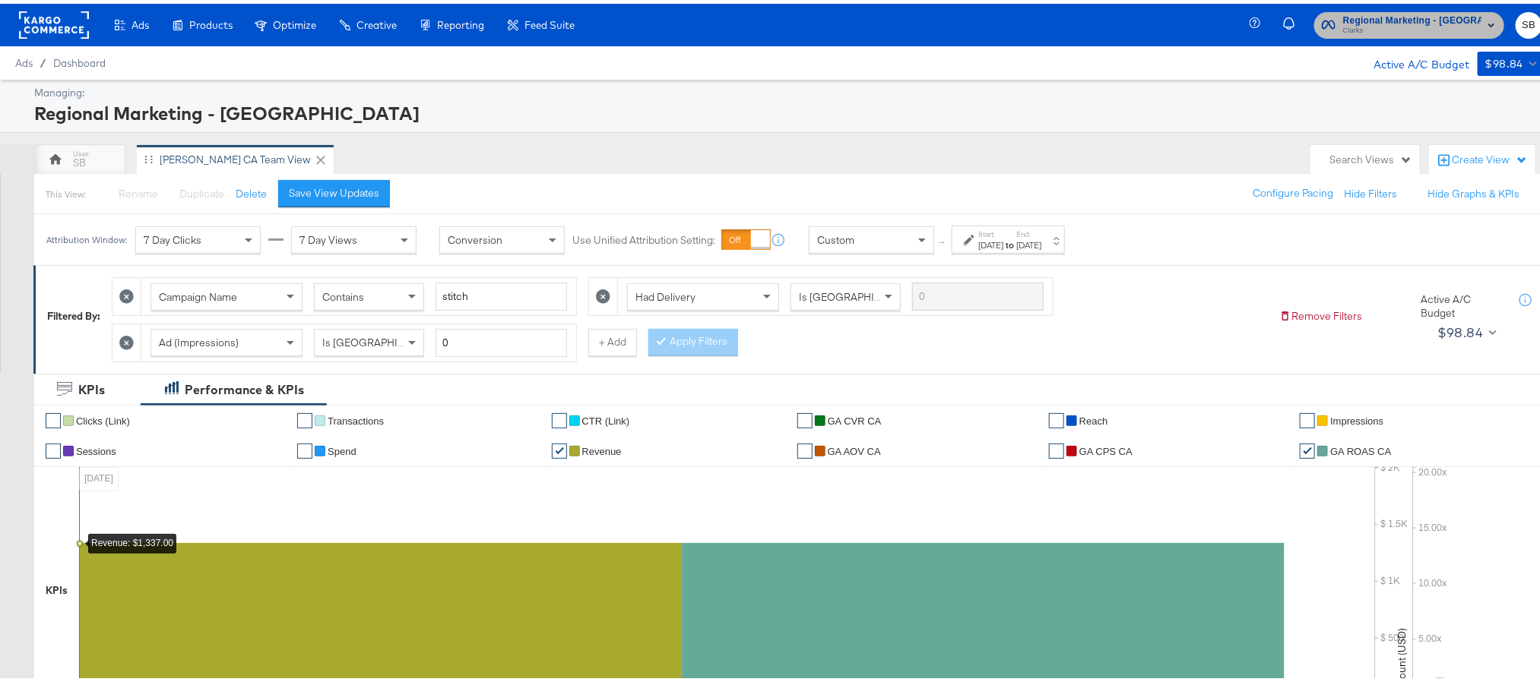
click at [1435, 14] on span "Regional Marketing - CA" at bounding box center [1412, 17] width 138 height 16
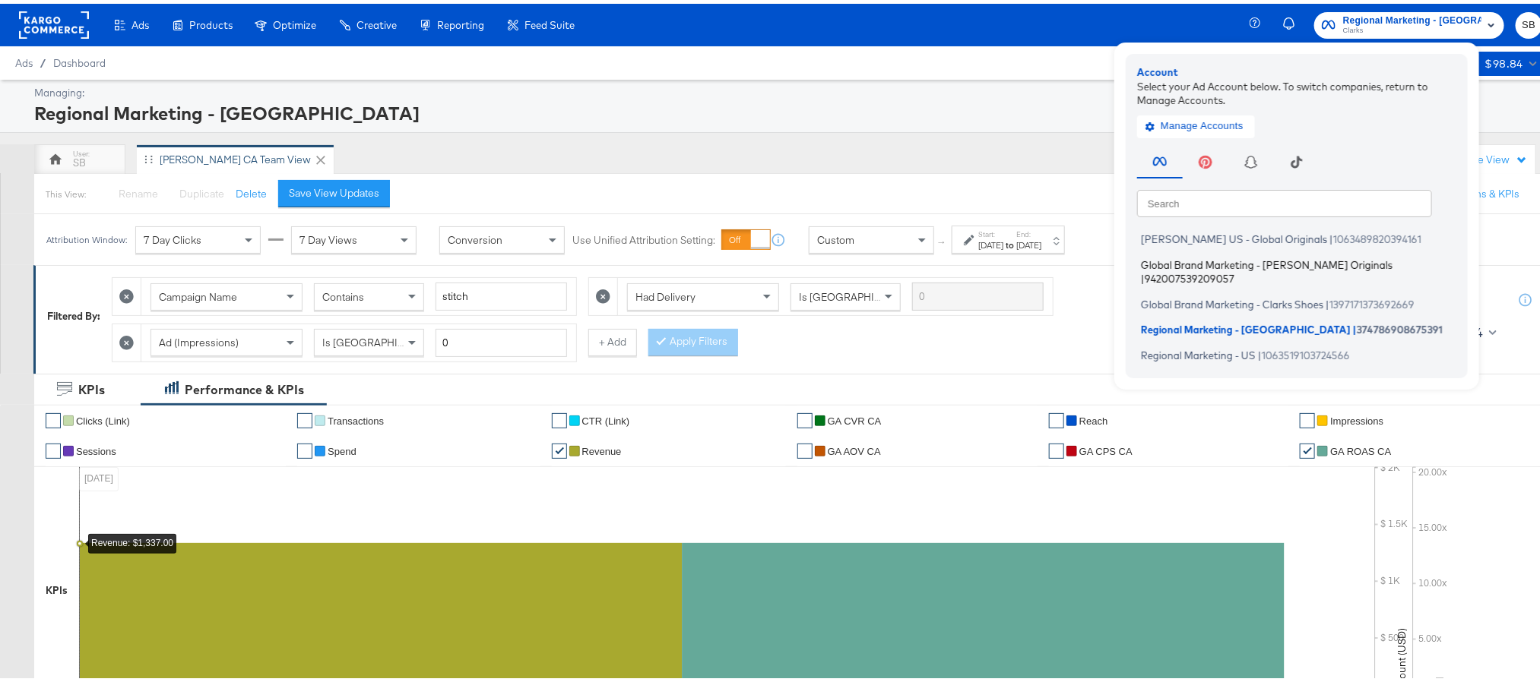
click at [1246, 267] on li "Global Brand Marketing - Clarks Originals | 942007539209057" at bounding box center [1300, 268] width 327 height 36
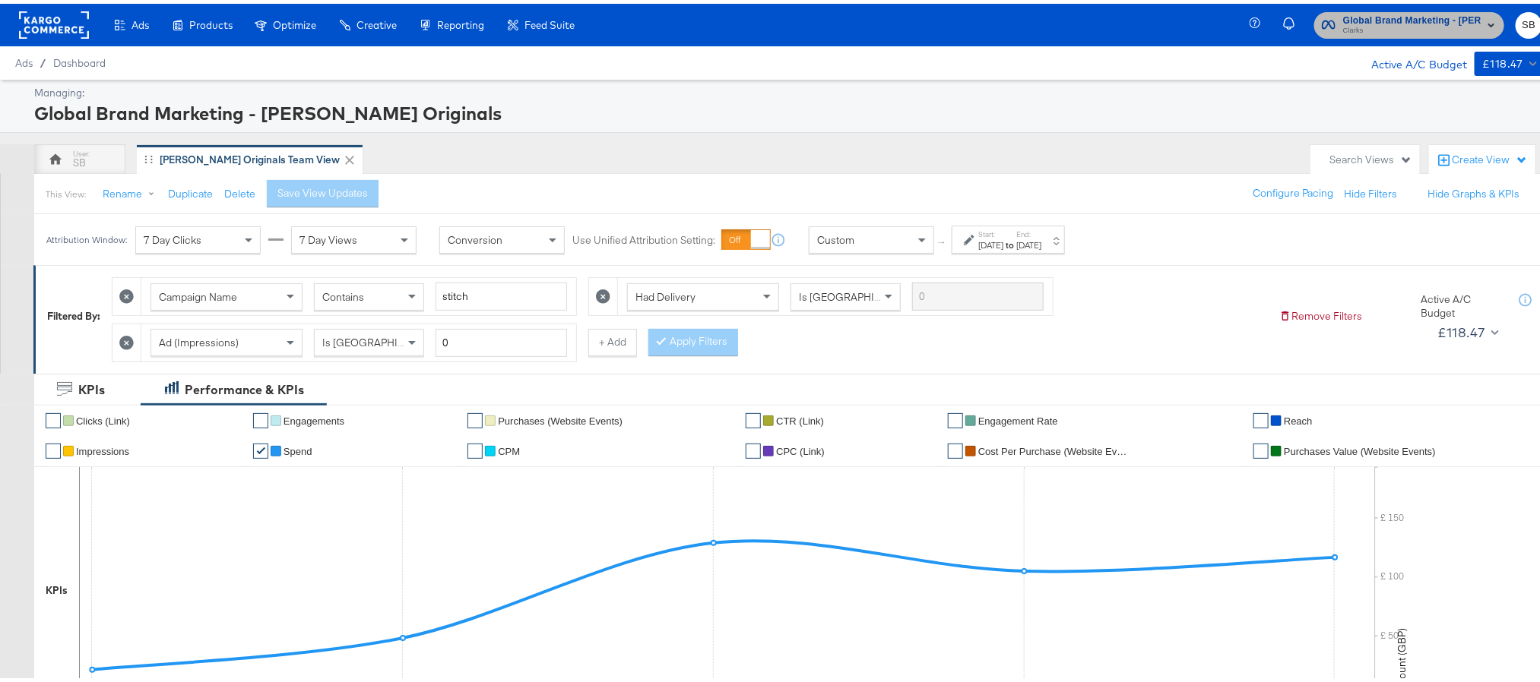
click at [1426, 19] on span "Global Brand Marketing - Clarks Originals" at bounding box center [1412, 17] width 138 height 16
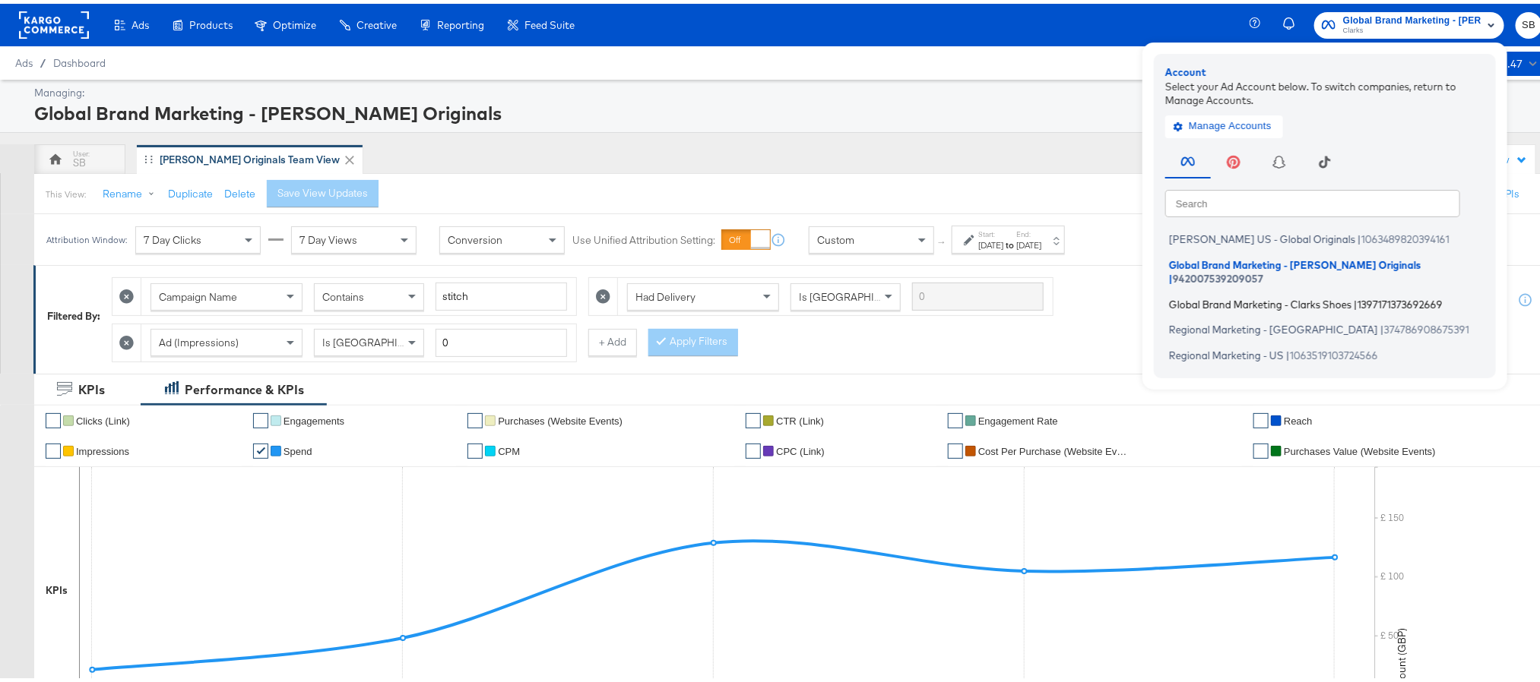
click at [1275, 294] on span "Global Brand Marketing - Clarks Shoes" at bounding box center [1260, 300] width 182 height 12
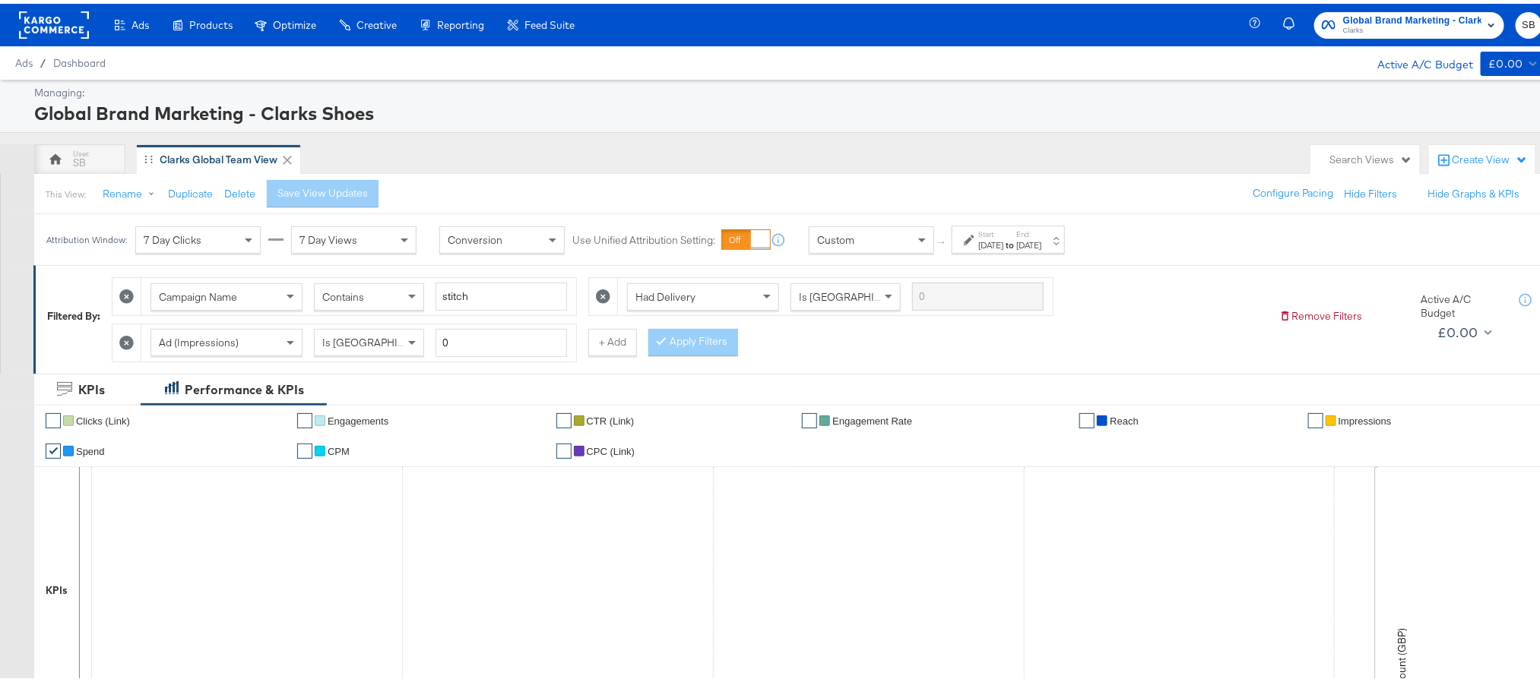
click at [62, 24] on rect at bounding box center [54, 21] width 70 height 27
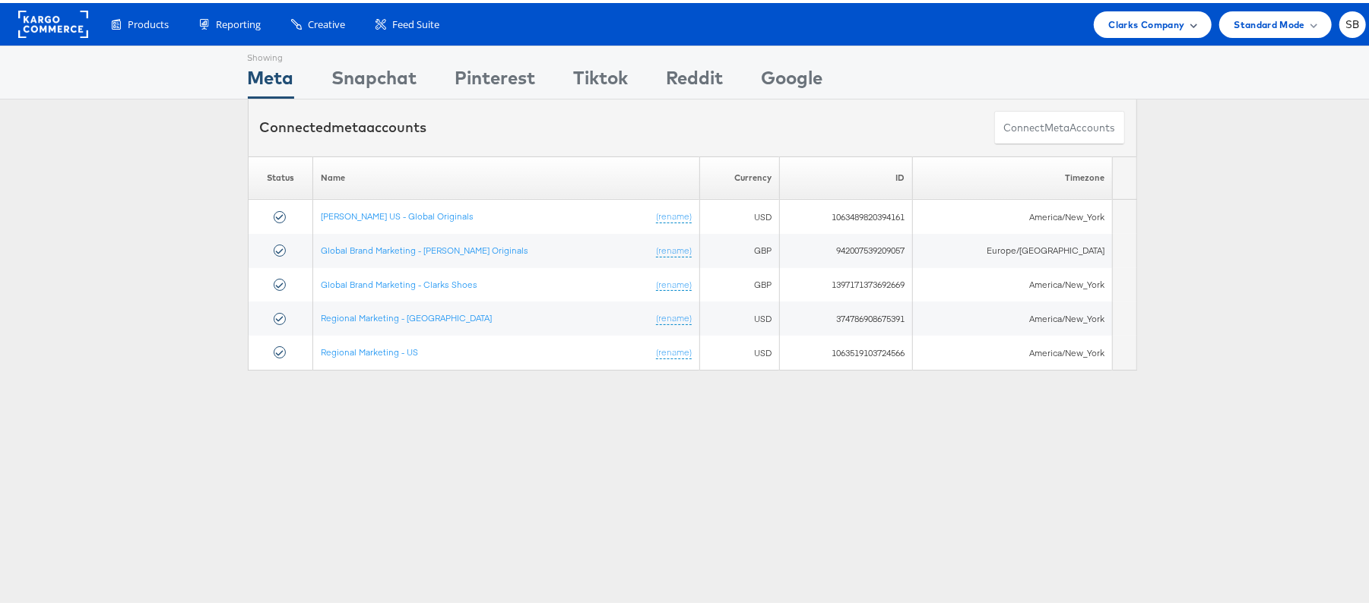
click at [1157, 17] on span "Clarks Company" at bounding box center [1147, 22] width 76 height 16
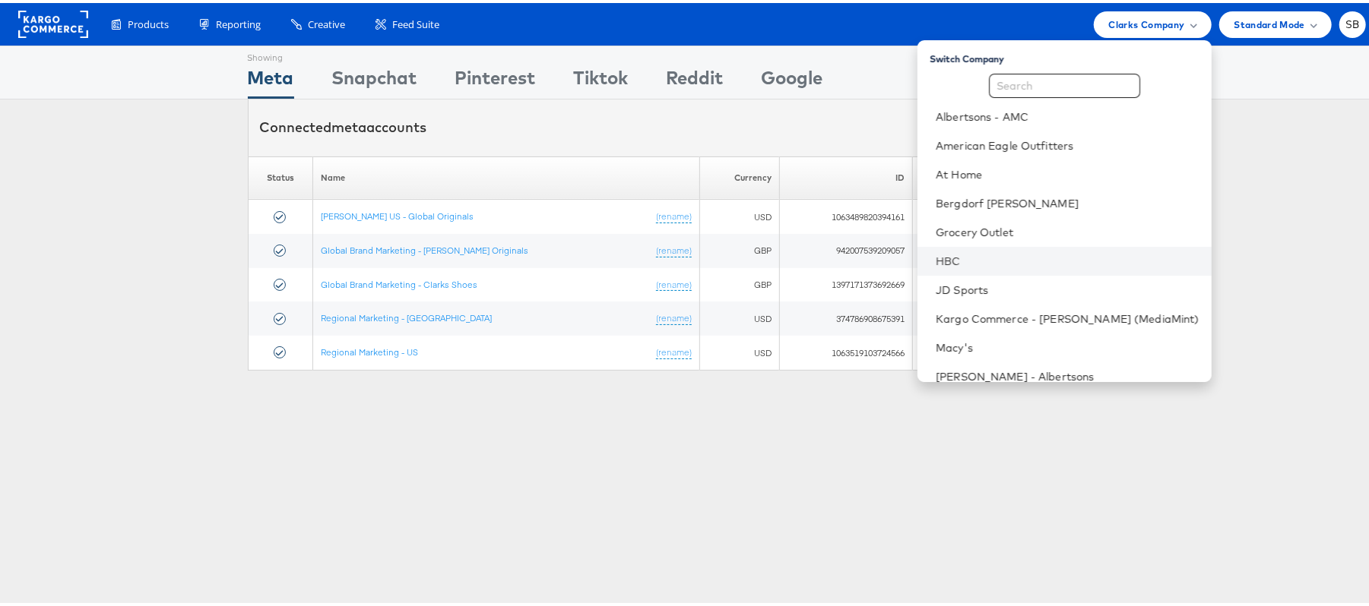
scroll to position [159, 0]
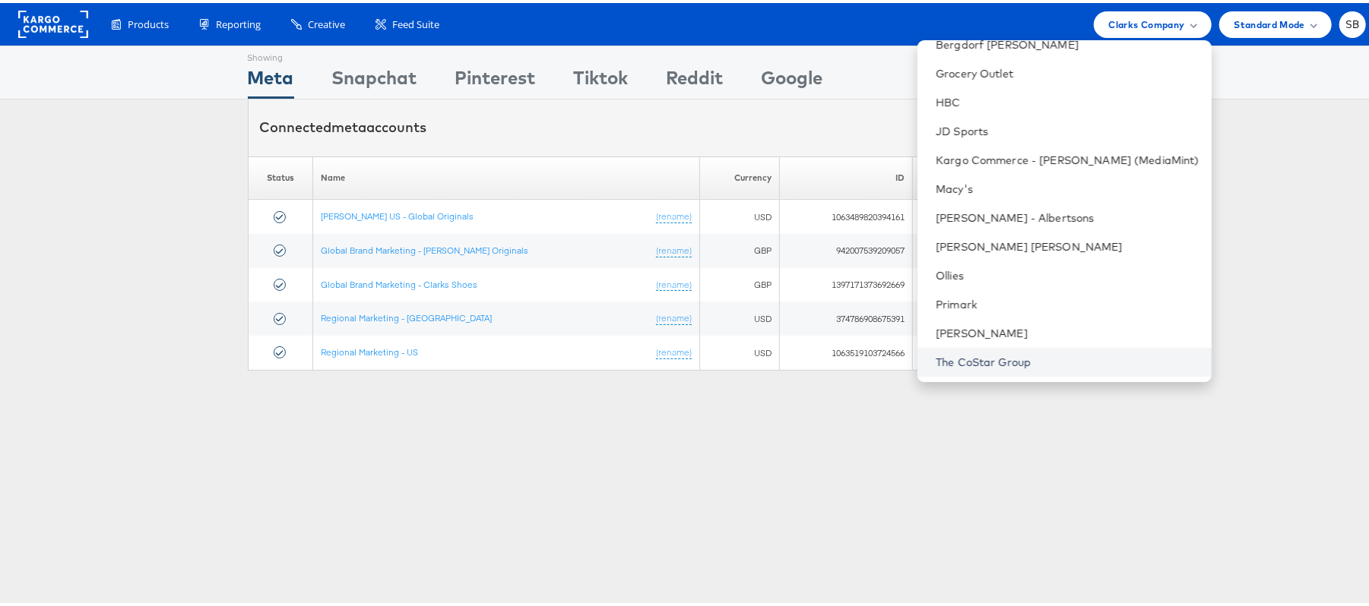
click at [993, 356] on link "The CoStar Group" at bounding box center [1068, 359] width 264 height 15
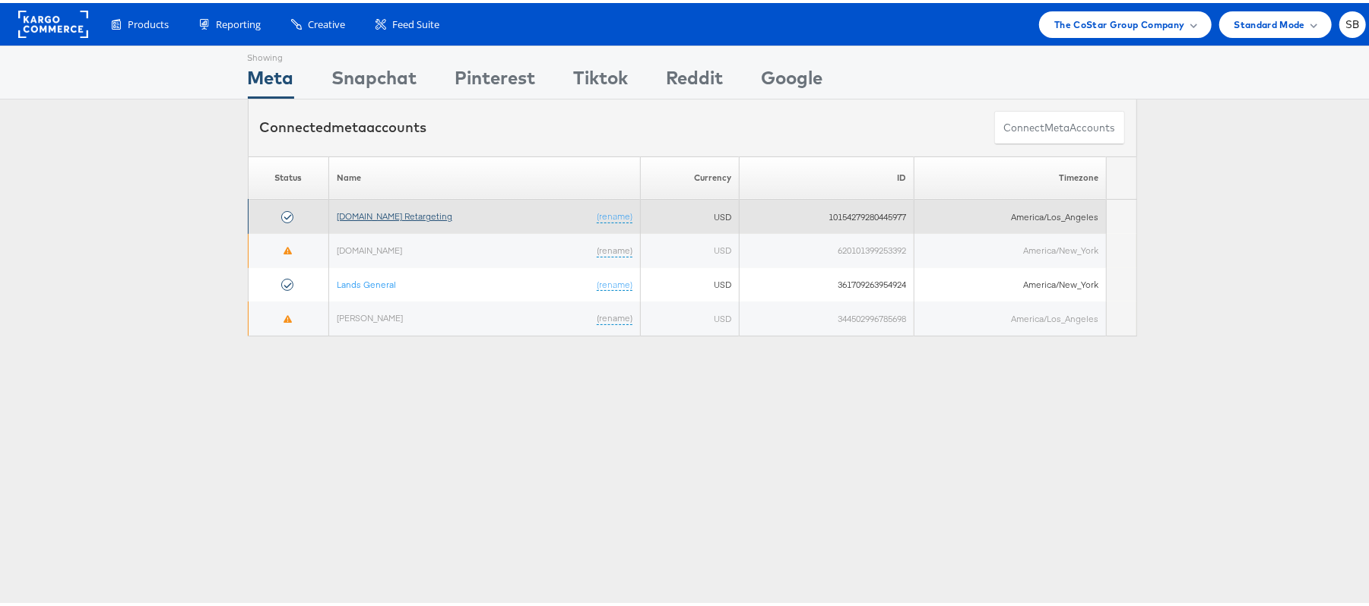
click at [384, 213] on link "[DOMAIN_NAME] Retargeting" at bounding box center [395, 212] width 116 height 11
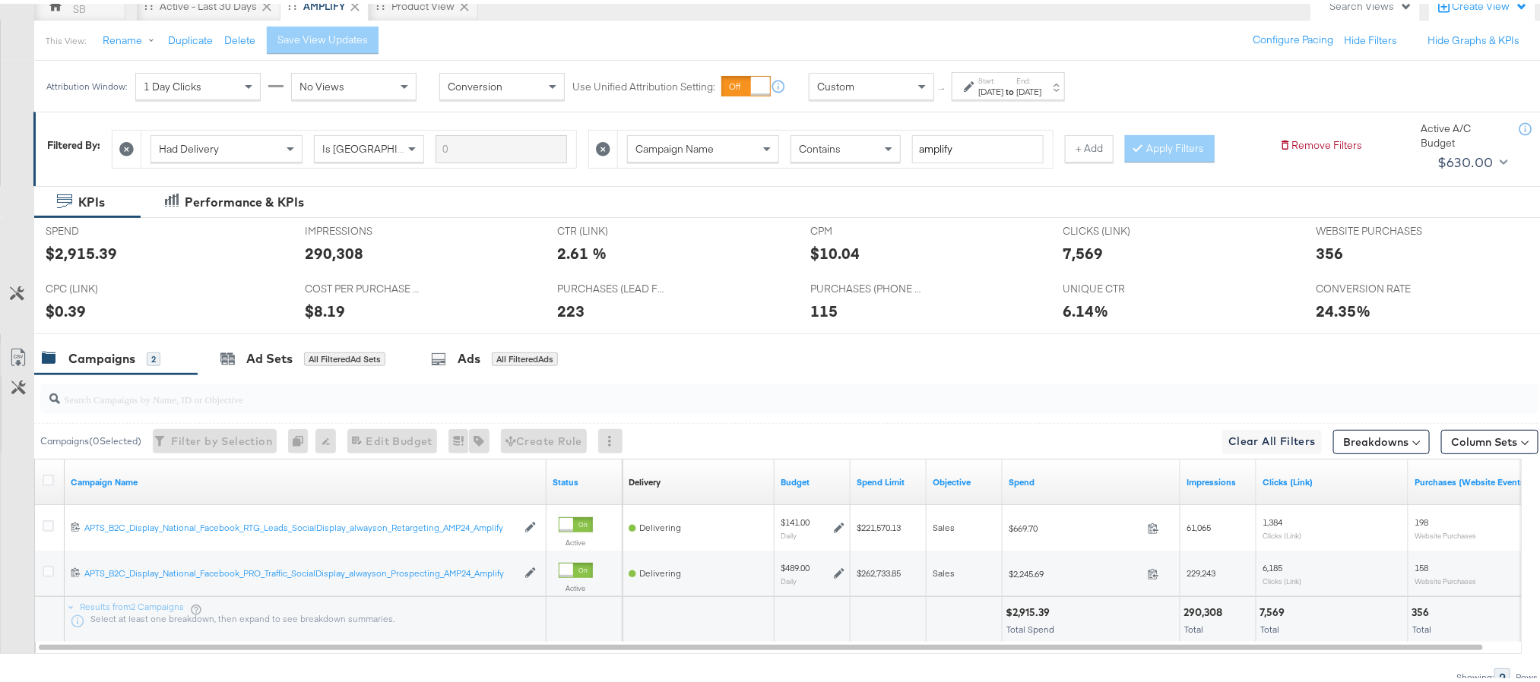
scroll to position [181, 0]
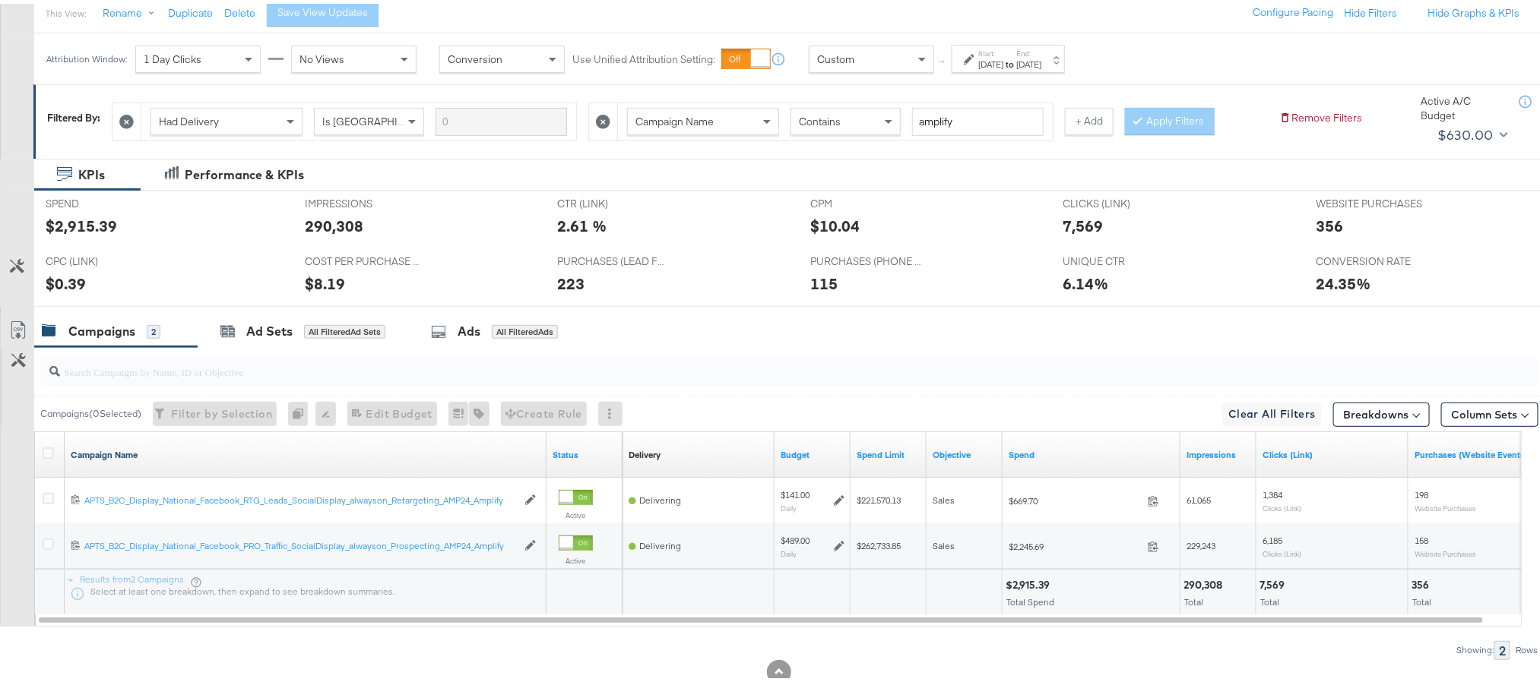
click at [126, 457] on link "Campaign Name" at bounding box center [306, 451] width 470 height 12
click at [126, 457] on link "Campaign Name ↓" at bounding box center [306, 451] width 470 height 12
click at [46, 454] on icon at bounding box center [48, 449] width 11 height 11
click at [0, 0] on input "checkbox" at bounding box center [0, 0] width 0 height 0
click at [245, 337] on div "Ad Sets for 2 Campaigns" at bounding box center [299, 327] width 159 height 17
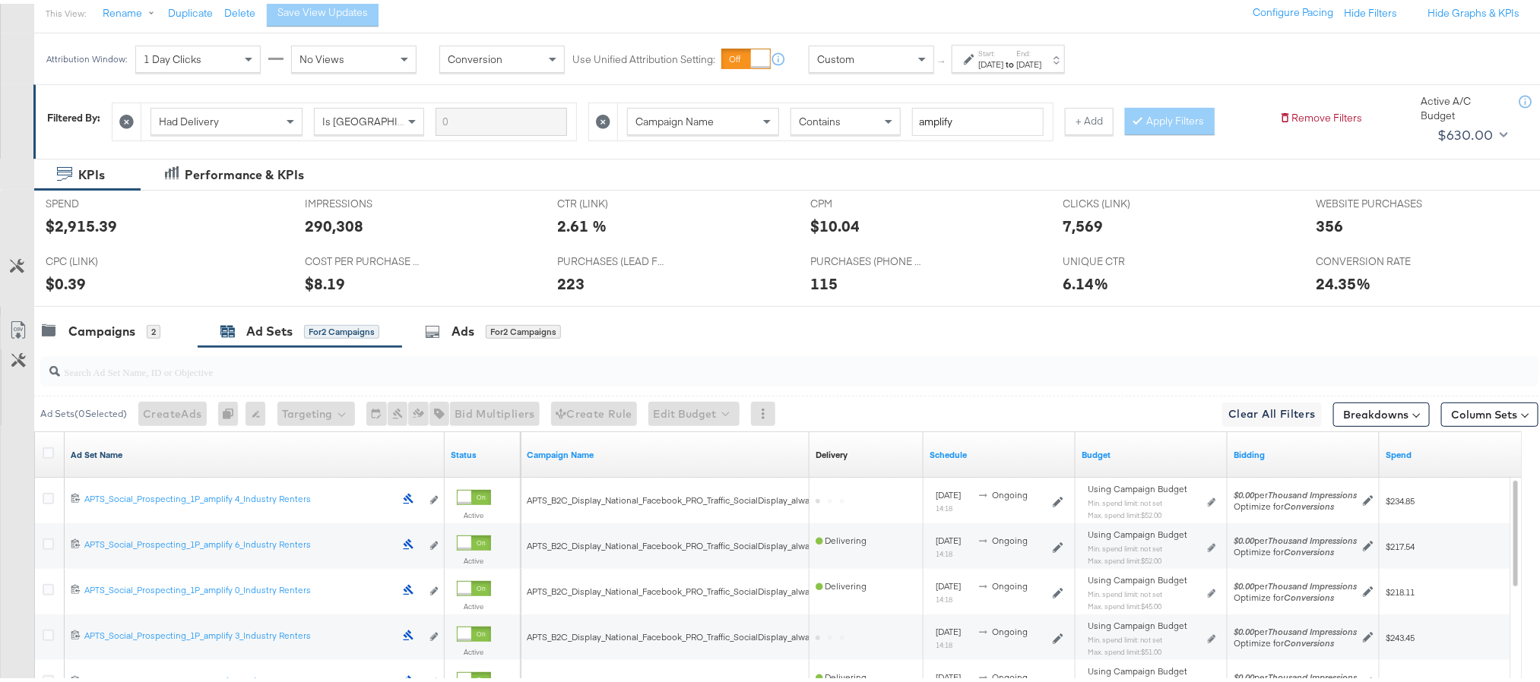
click at [119, 452] on link "Ad Set Name" at bounding box center [255, 451] width 368 height 12
click at [119, 452] on link "Ad Set Name ↓" at bounding box center [255, 451] width 368 height 12
click at [50, 451] on icon at bounding box center [48, 449] width 11 height 11
click at [0, 0] on input "checkbox" at bounding box center [0, 0] width 0 height 0
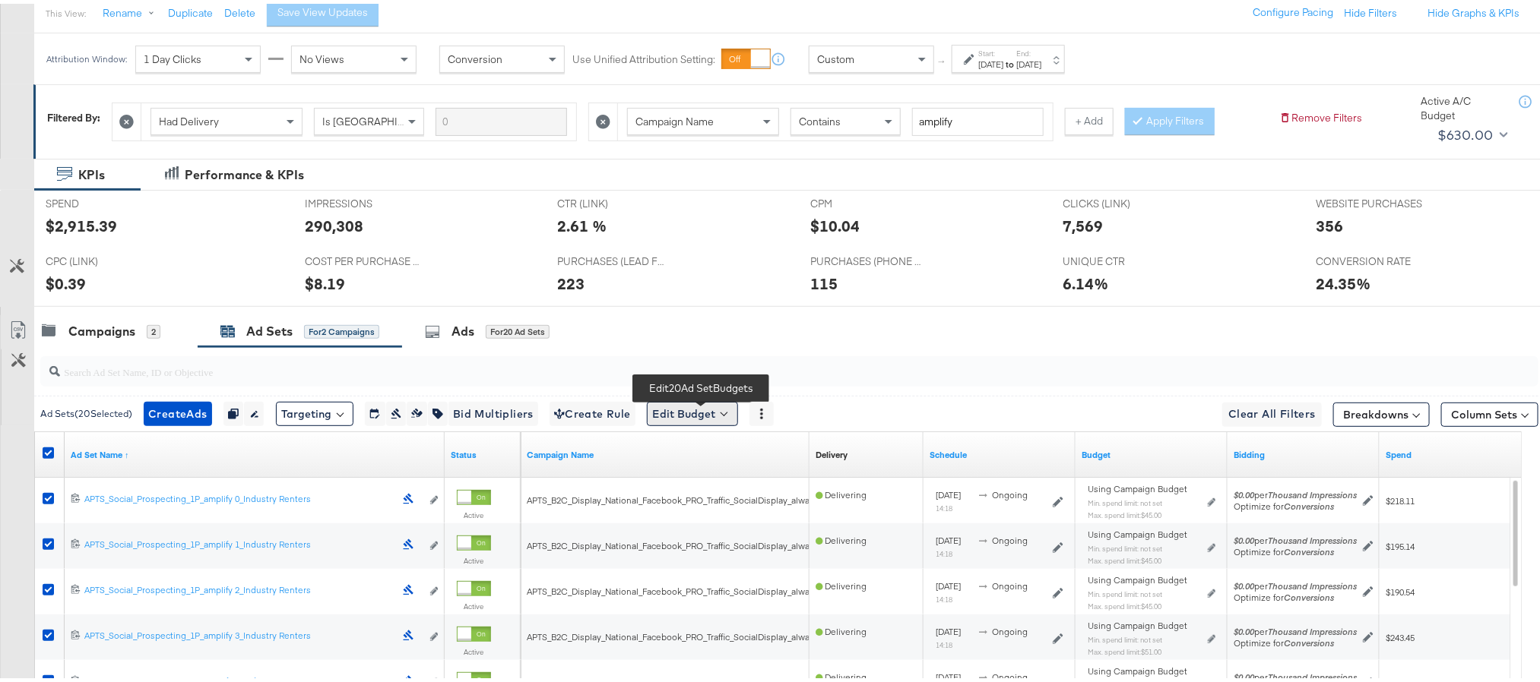
click at [714, 406] on button "Edit Budget" at bounding box center [692, 410] width 91 height 24
click at [714, 481] on span "Edit Ad Set Spend Limits" at bounding box center [710, 480] width 112 height 20
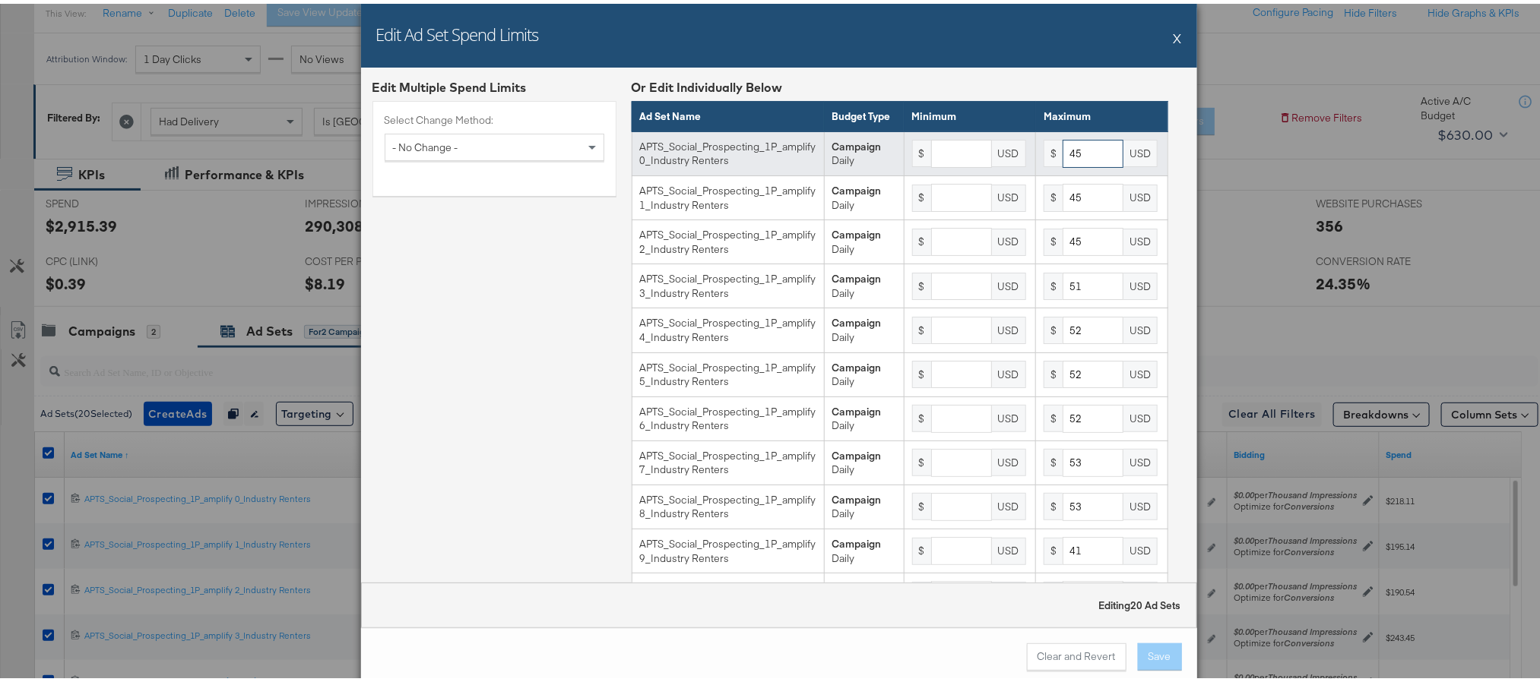
click at [1063, 164] on input "45" at bounding box center [1092, 150] width 61 height 28
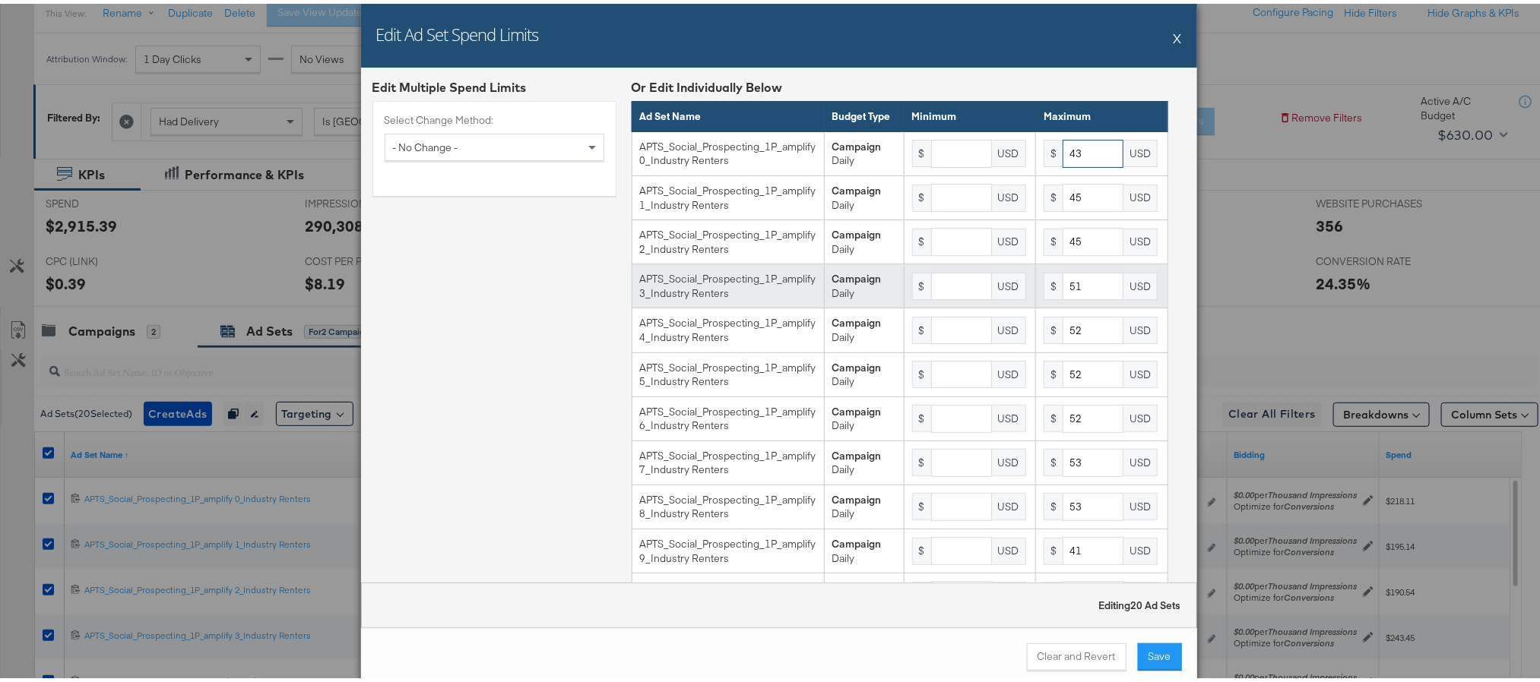
type input "43"
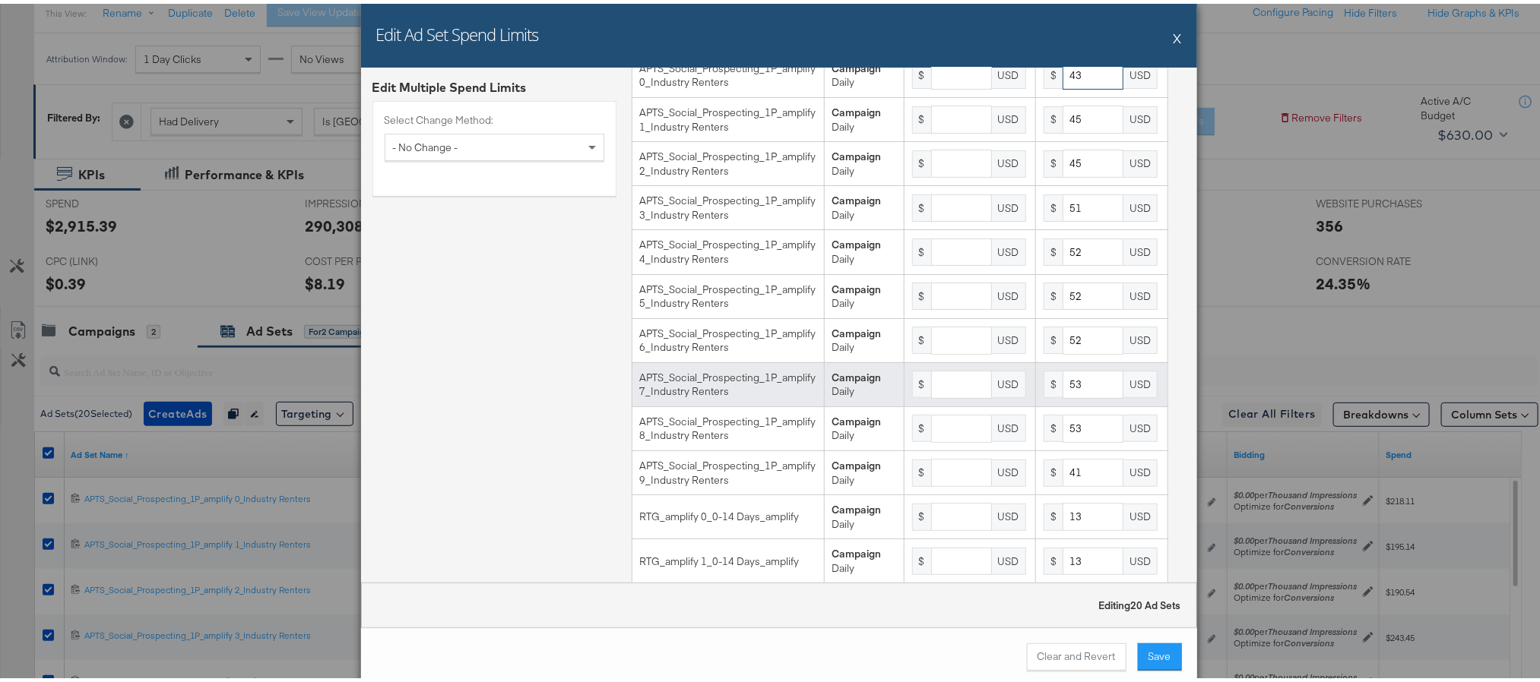
scroll to position [87, 0]
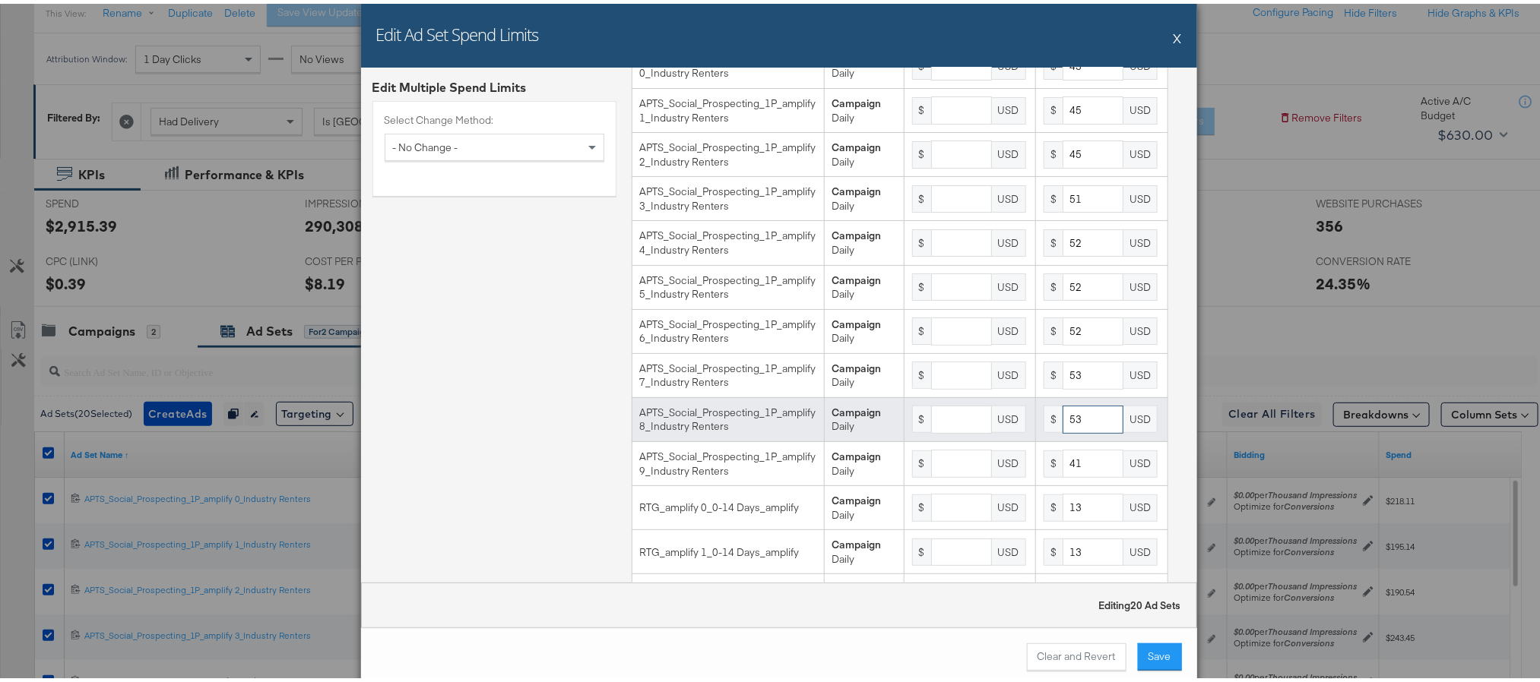
click at [1069, 430] on input "53" at bounding box center [1092, 416] width 61 height 28
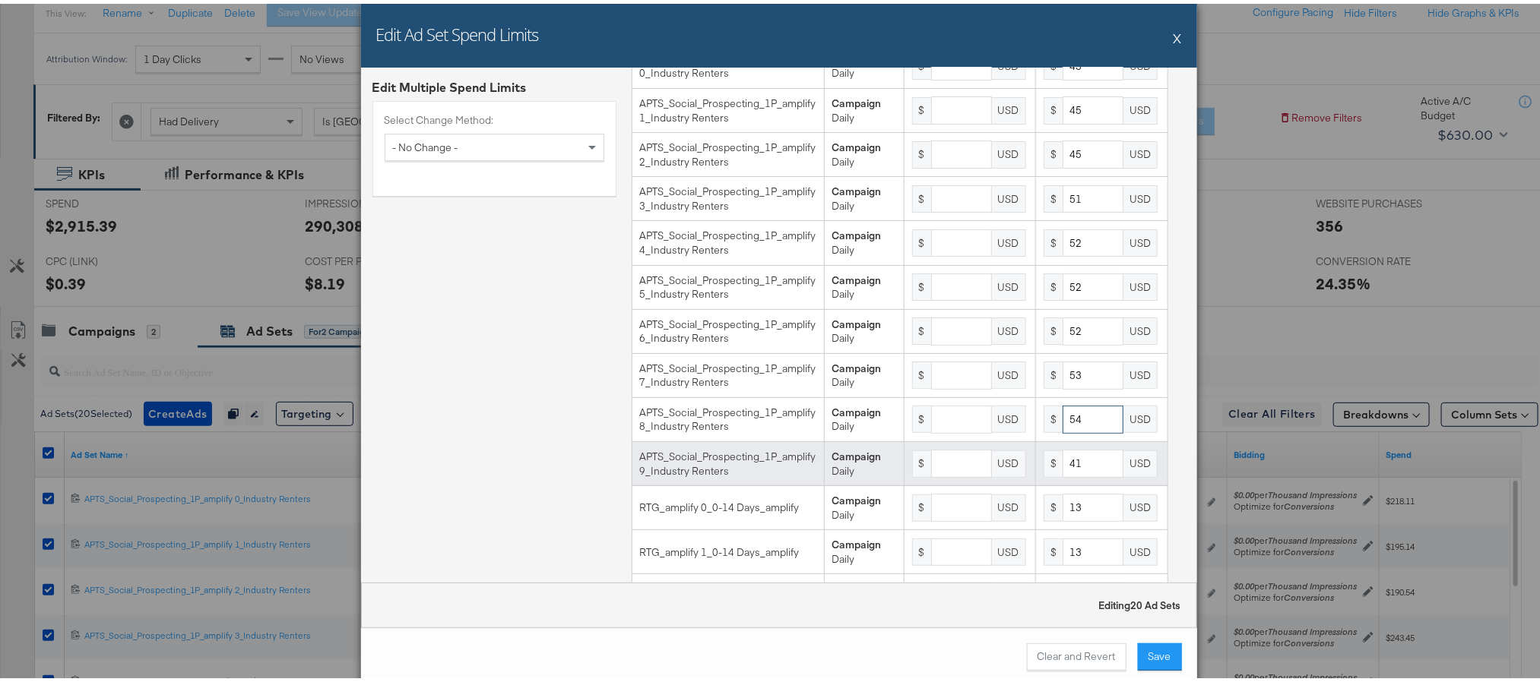
type input "54"
click at [1065, 474] on input "41" at bounding box center [1092, 460] width 61 height 28
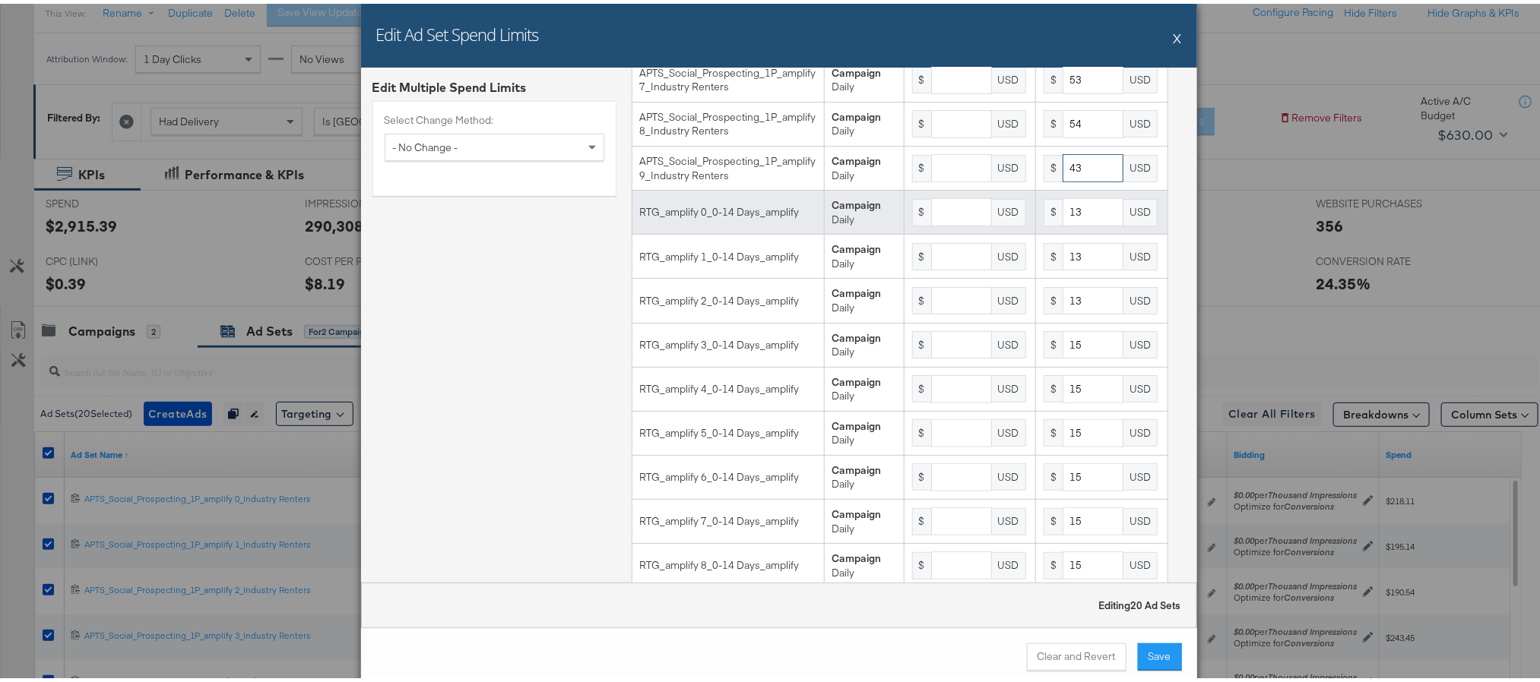
scroll to position [508, 0]
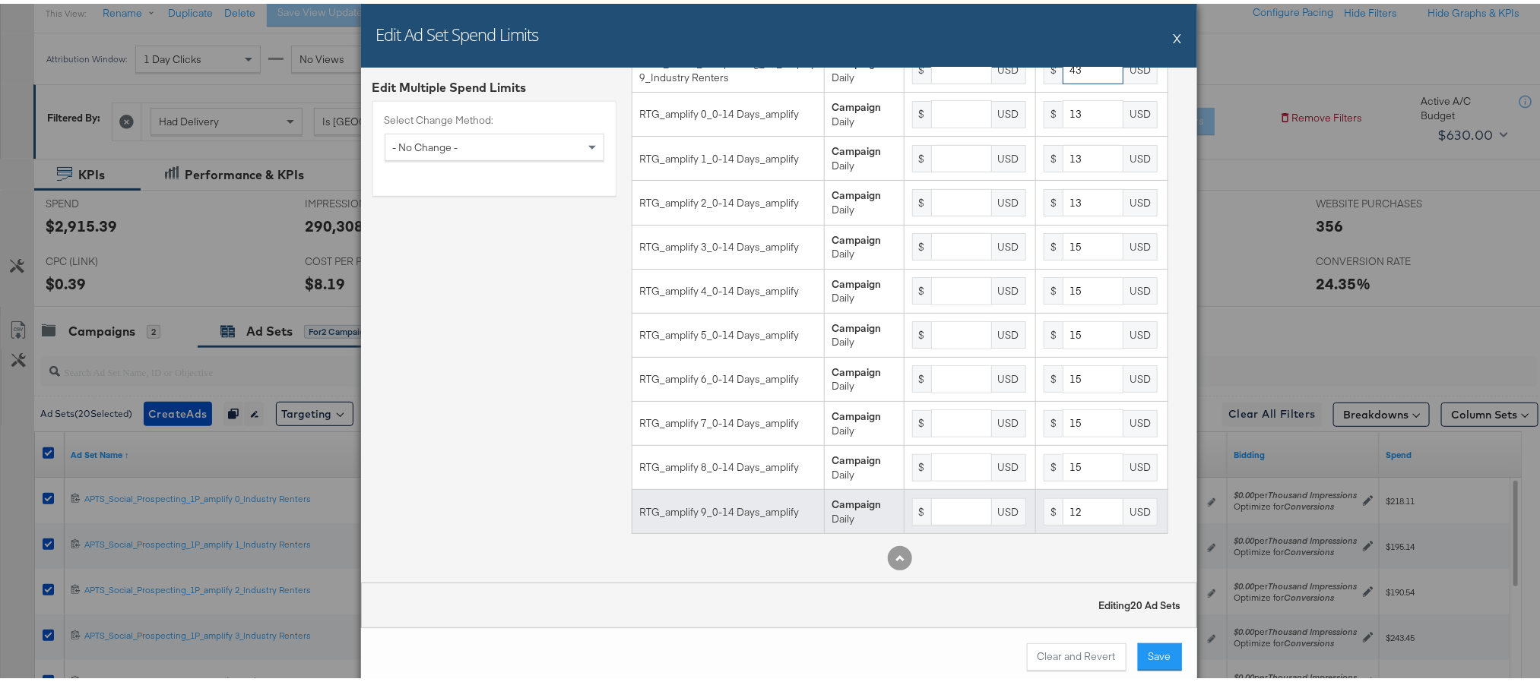
type input "43"
click at [1070, 506] on input "12" at bounding box center [1092, 509] width 61 height 28
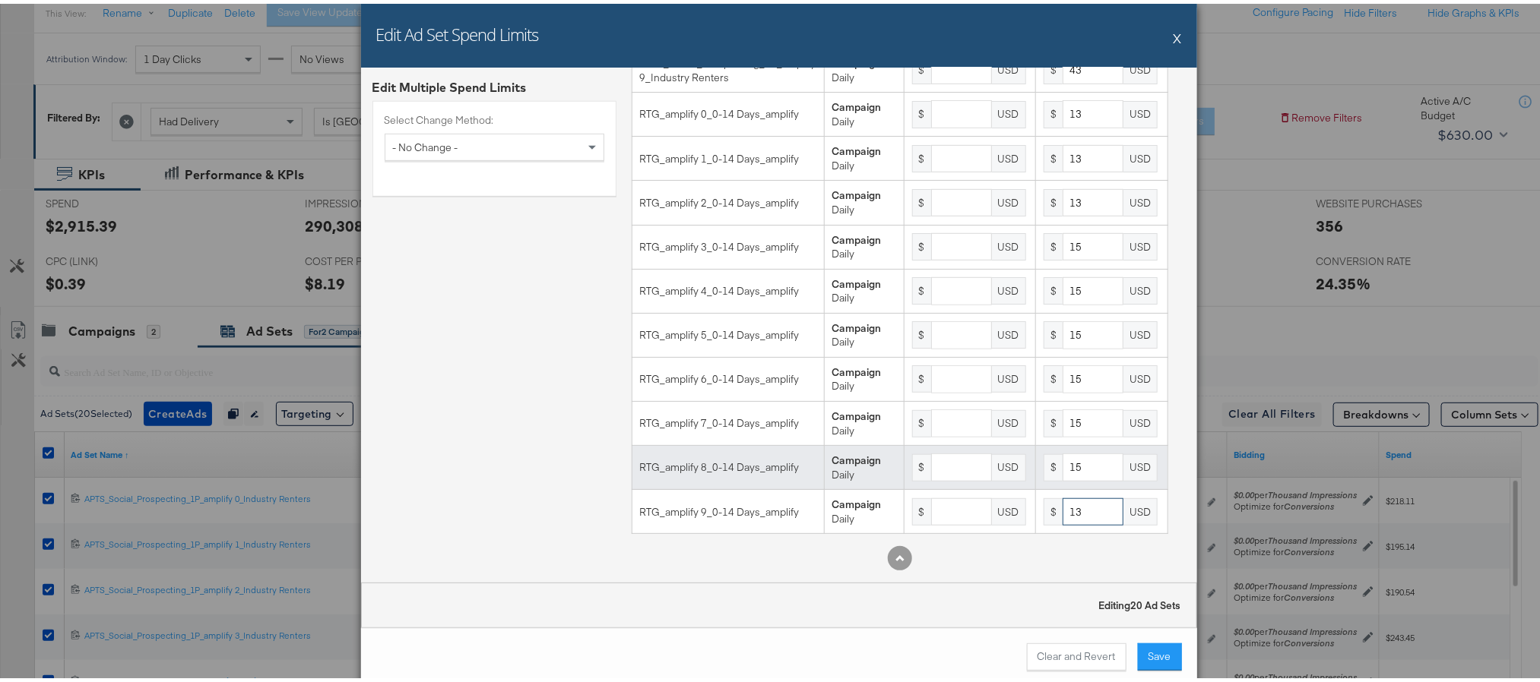
type input "13"
click at [1072, 467] on input "15" at bounding box center [1092, 464] width 61 height 28
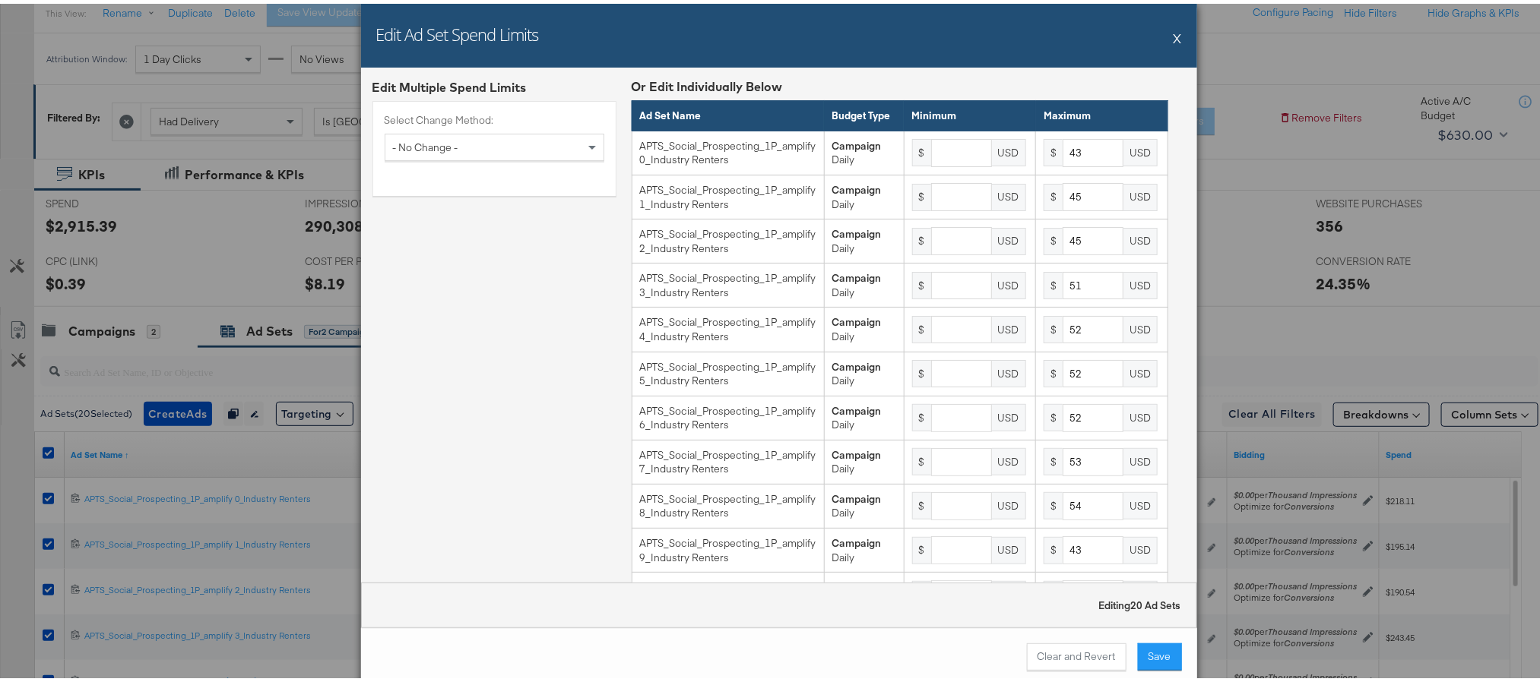
scroll to position [0, 0]
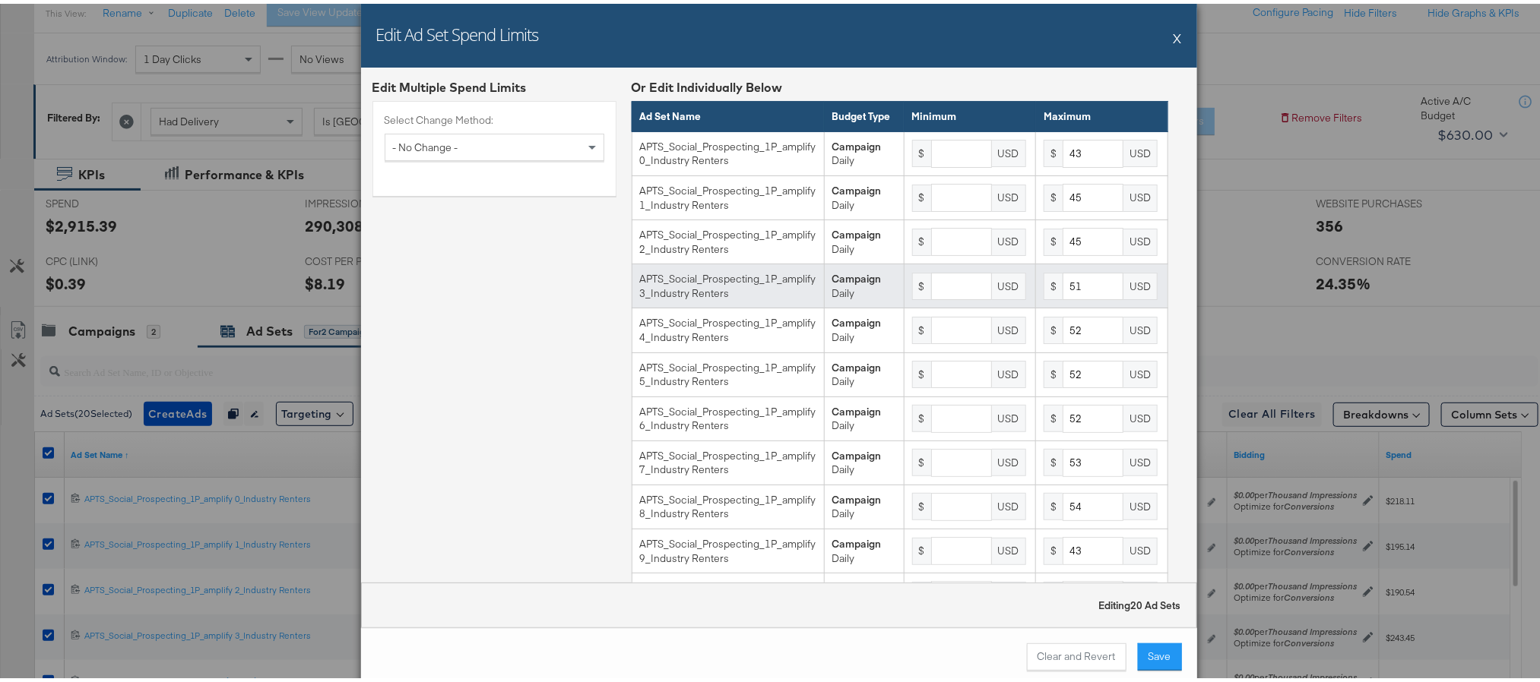
type input "16"
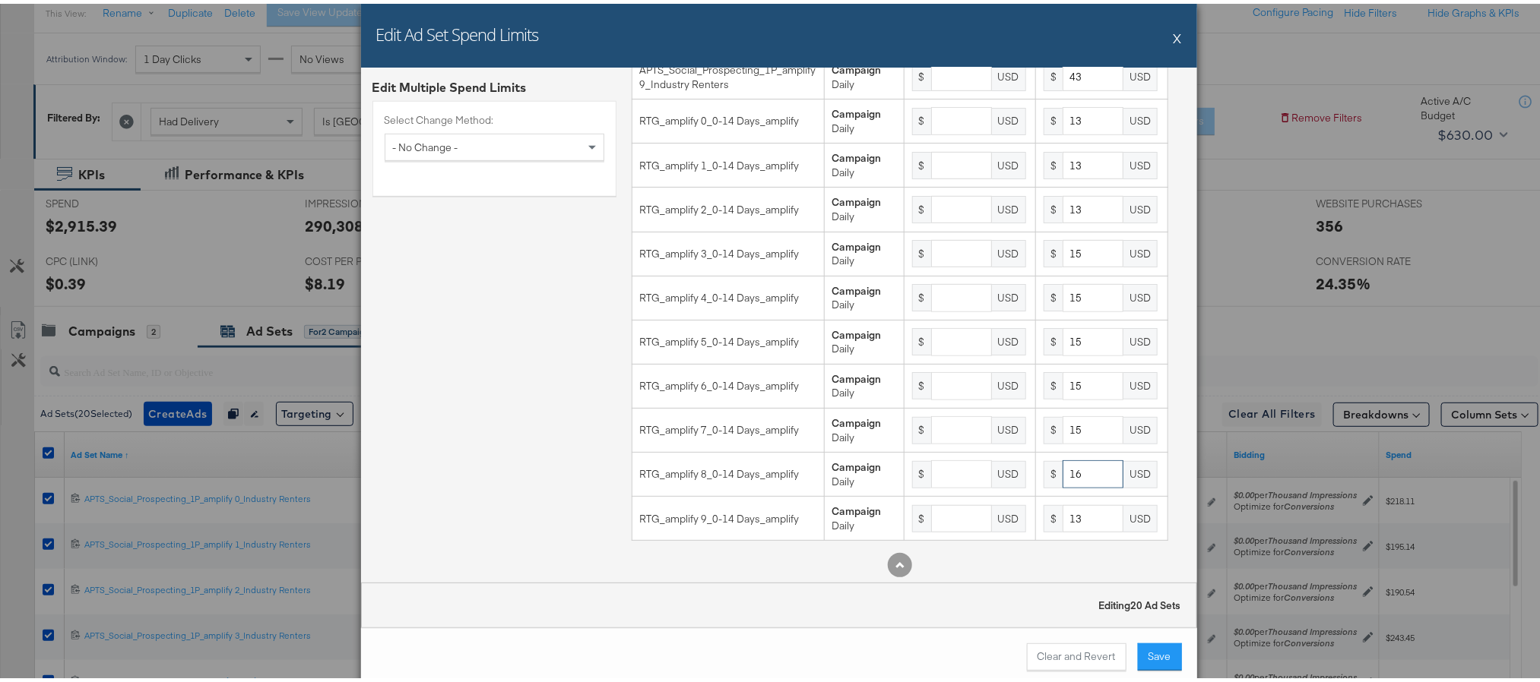
scroll to position [508, 0]
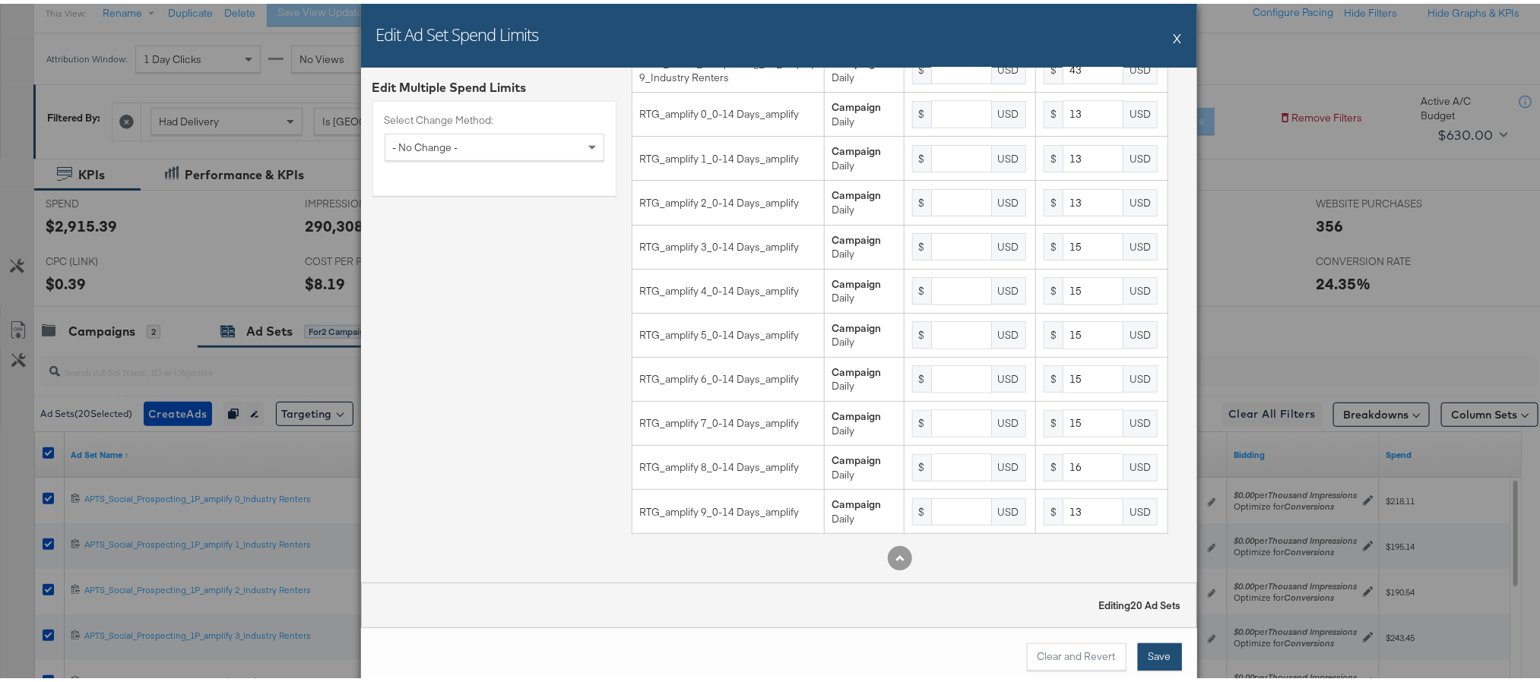
click at [1149, 655] on button "Save" at bounding box center [1160, 653] width 44 height 27
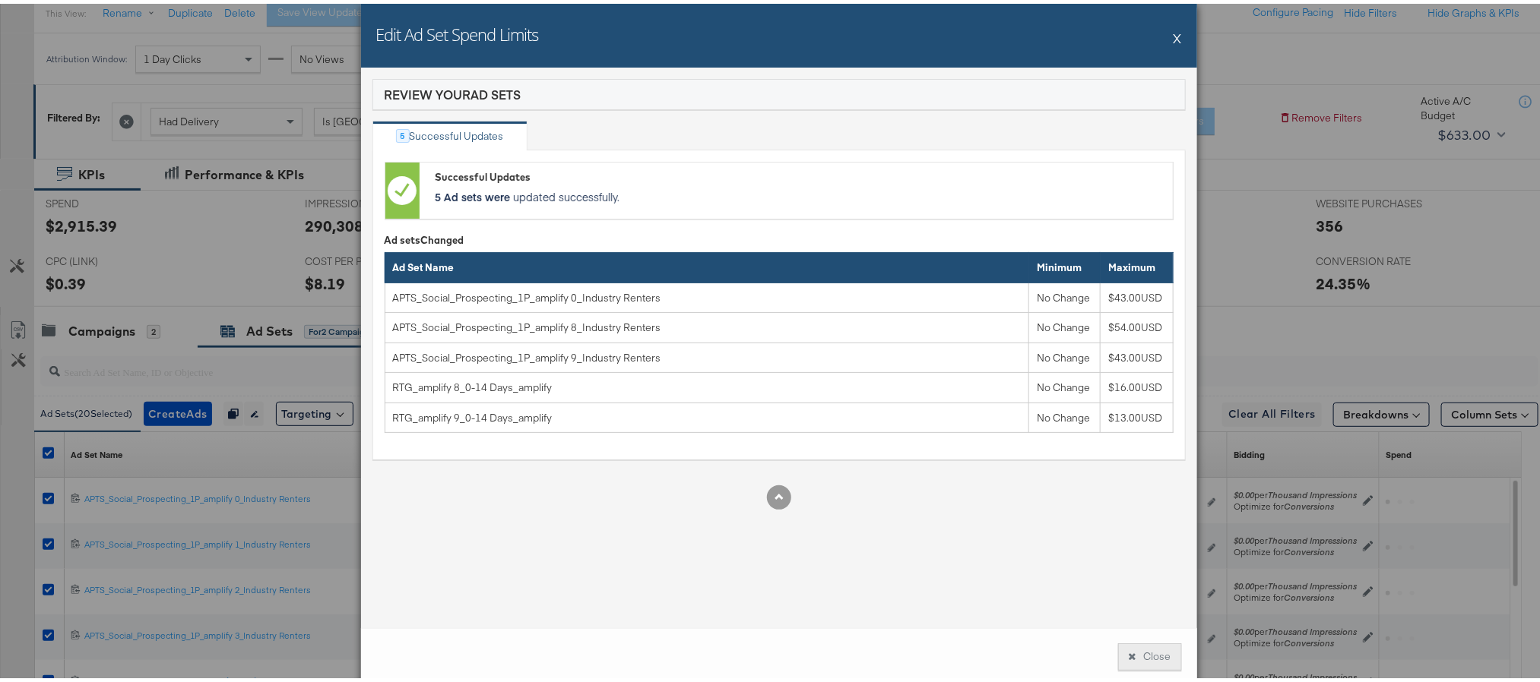
click at [1136, 664] on button "Close" at bounding box center [1150, 653] width 64 height 27
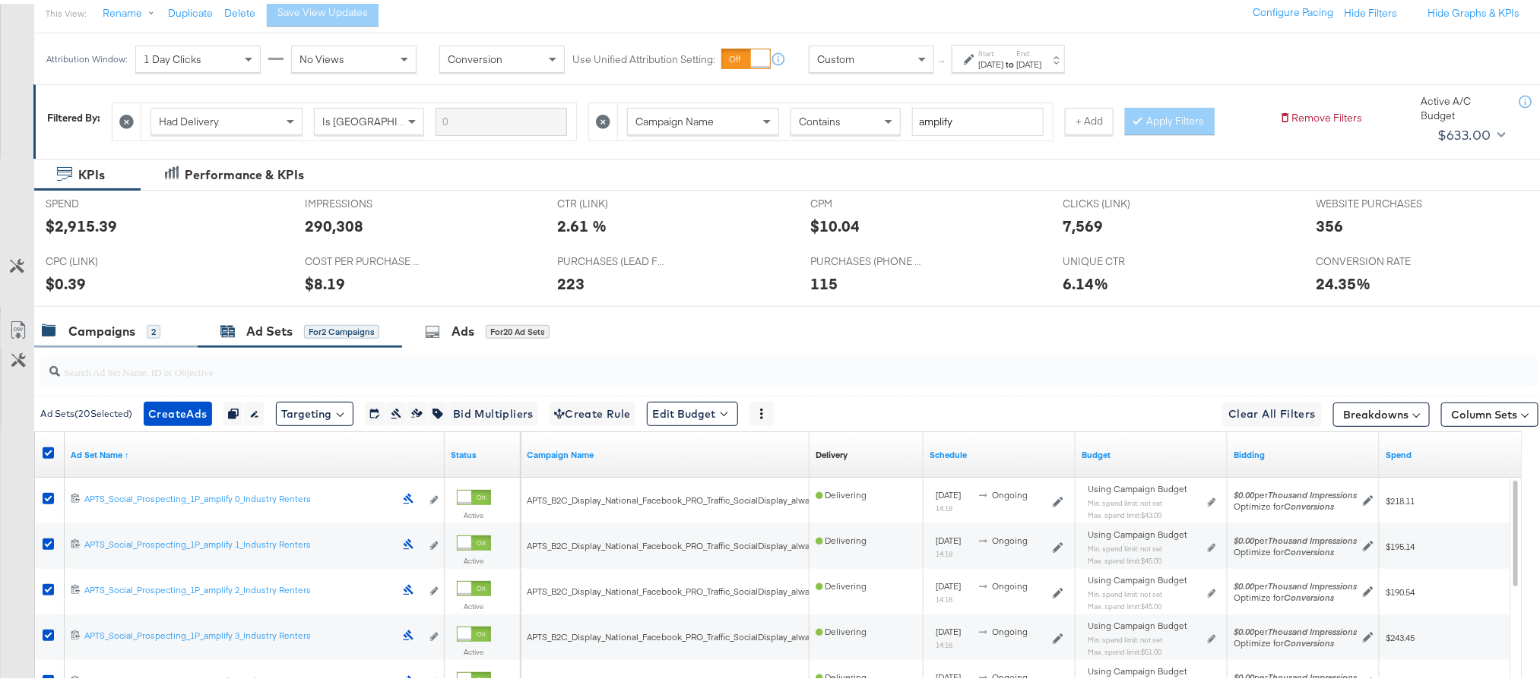
click at [109, 337] on div "Campaigns" at bounding box center [101, 327] width 67 height 17
